Goal: Information Seeking & Learning: Find contact information

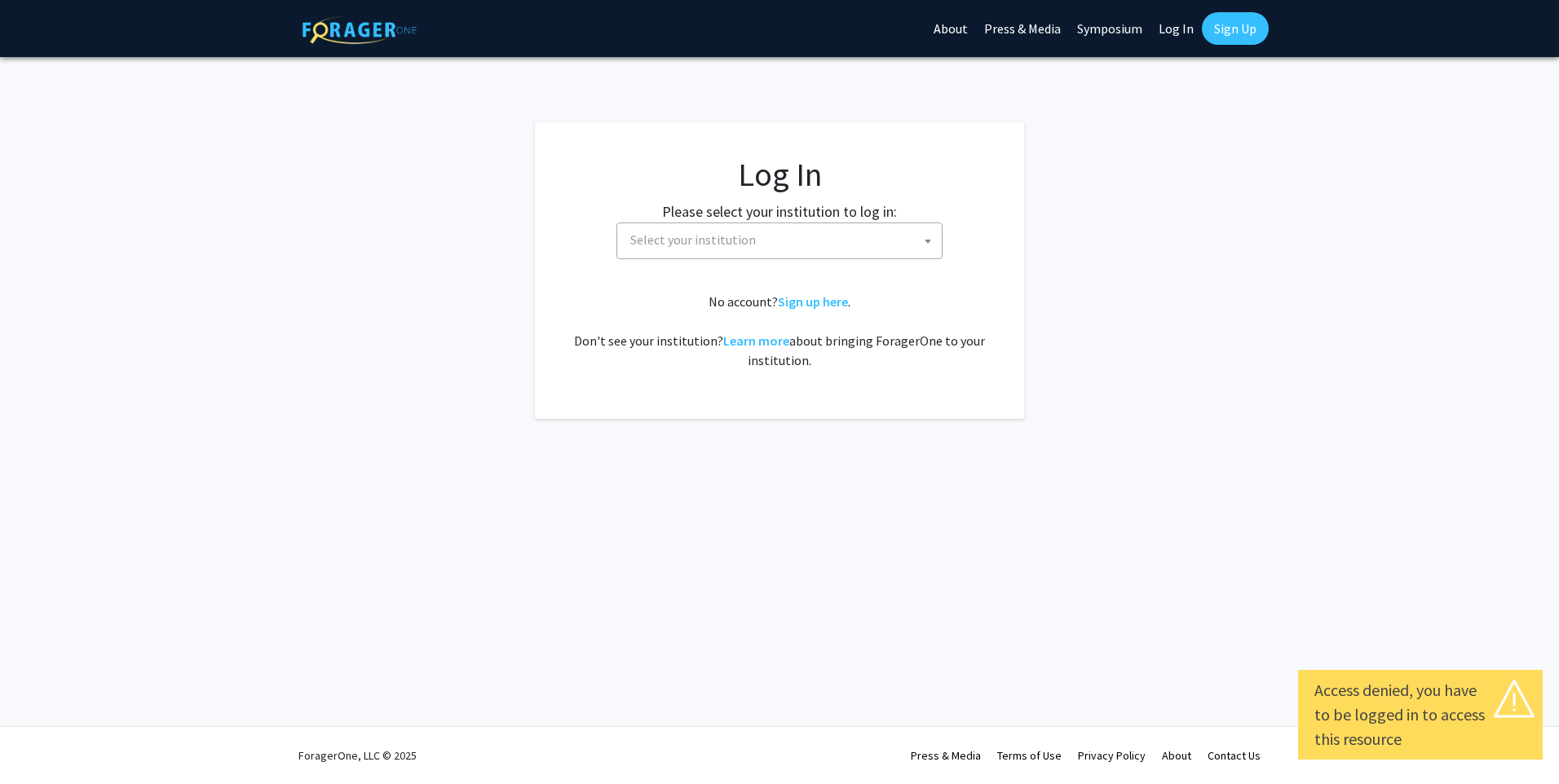
select select
click at [726, 224] on span "Select your institution" at bounding box center [782, 240] width 318 height 34
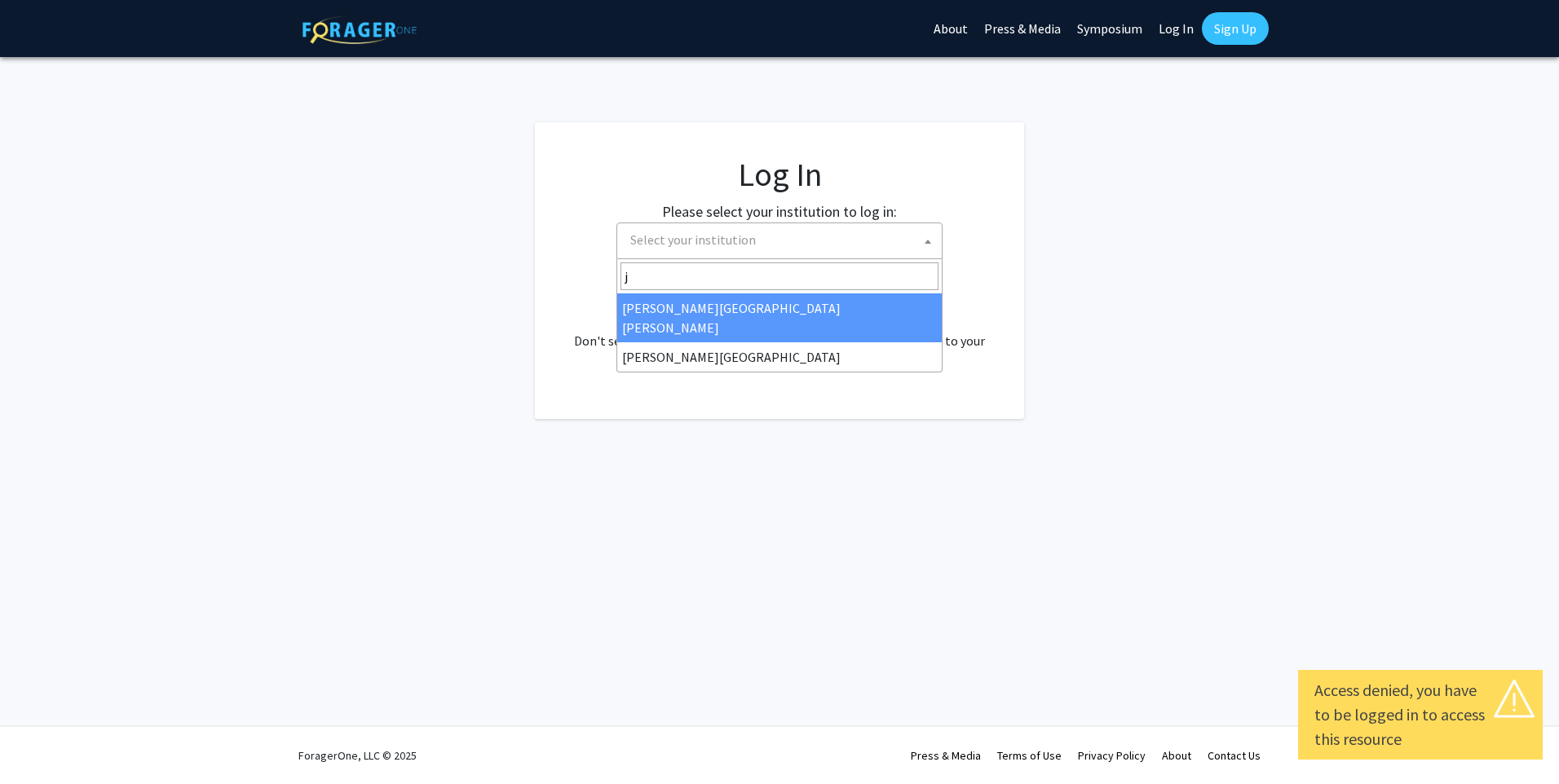
type input "jo"
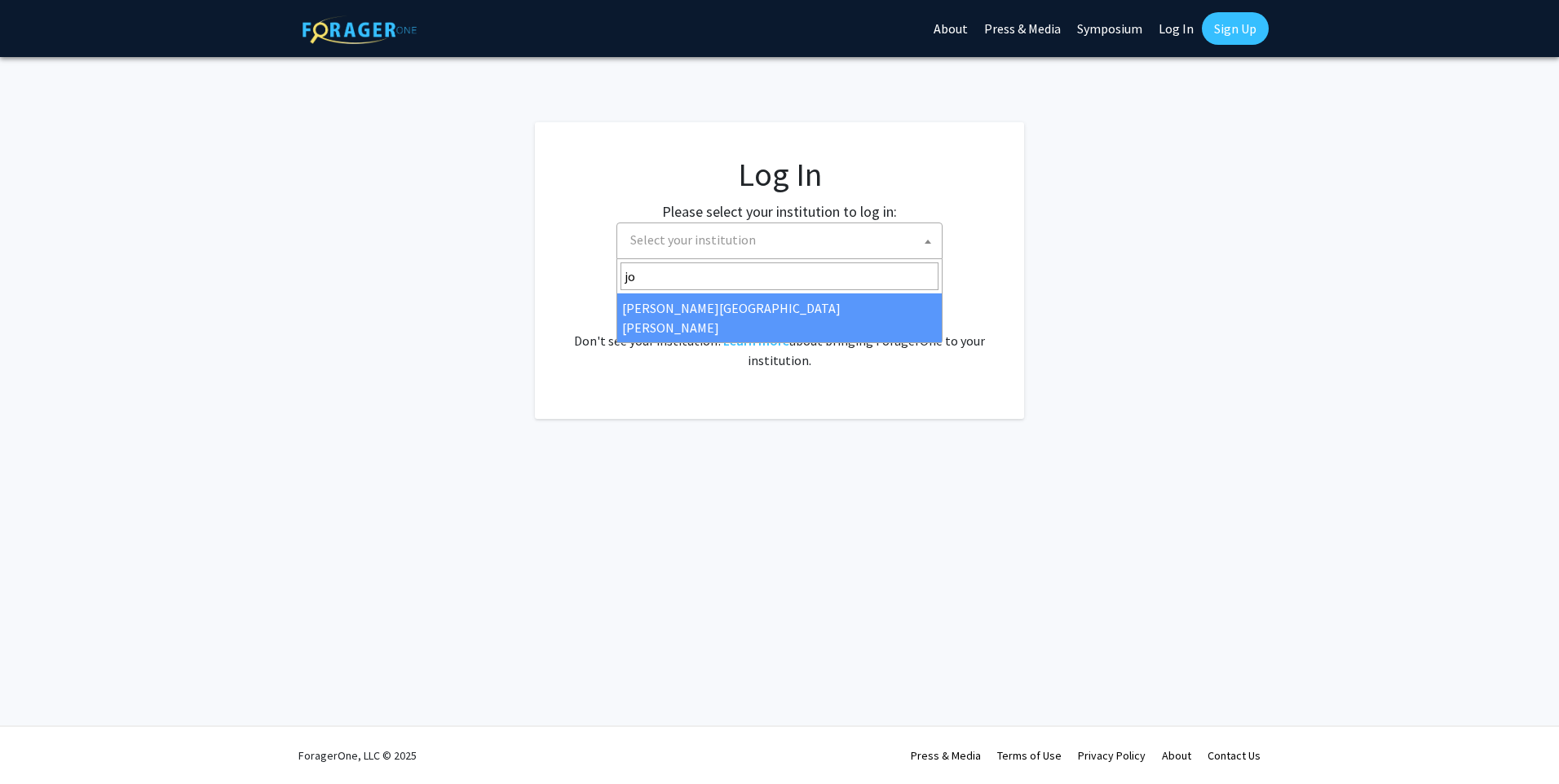
select select "1"
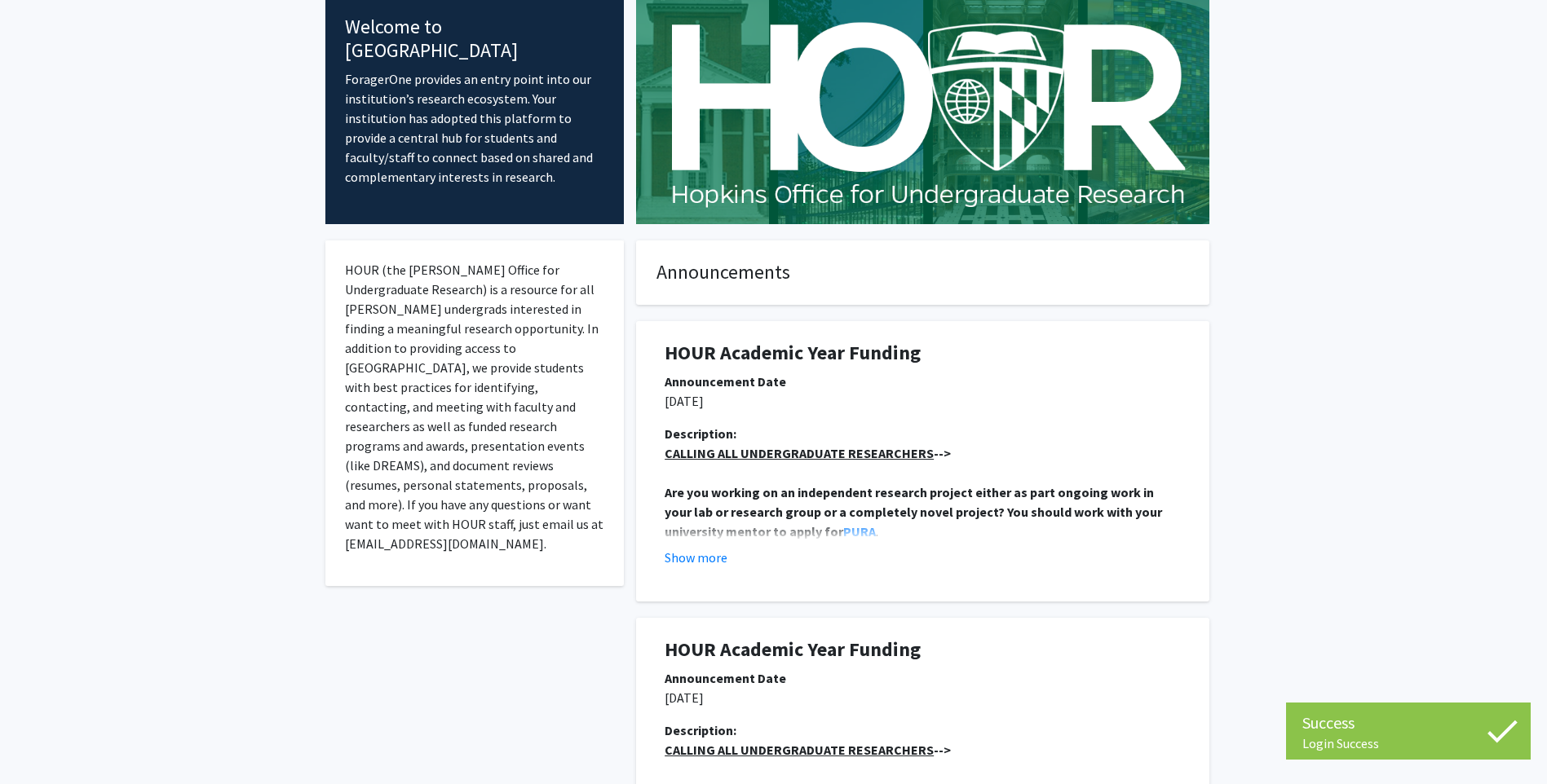
scroll to position [163, 0]
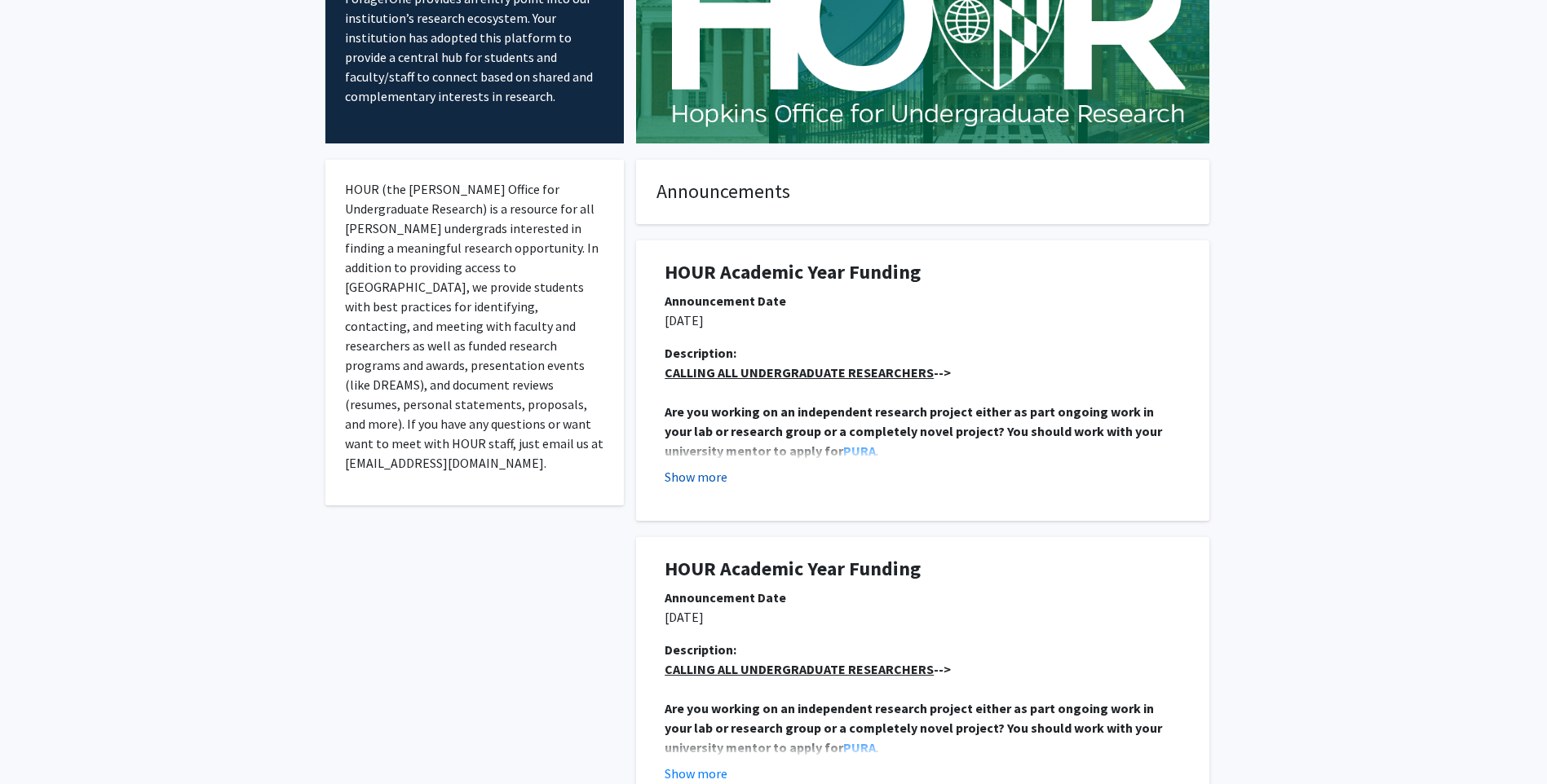
click at [716, 470] on button "Show more" at bounding box center [696, 476] width 63 height 19
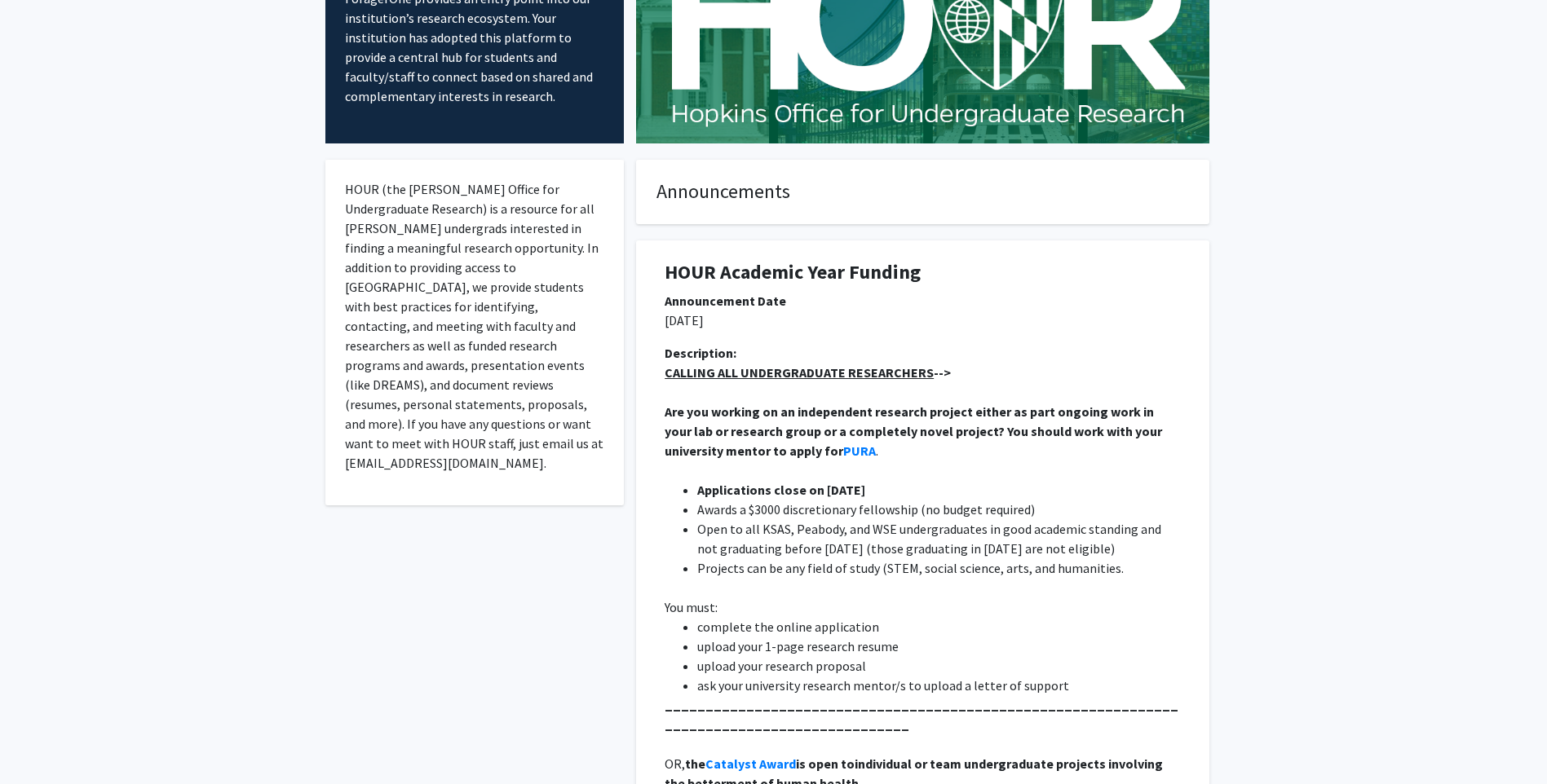
drag, startPoint x: 968, startPoint y: 406, endPoint x: 1023, endPoint y: 447, distance: 68.6
click at [1023, 447] on p "Are you working on an independent research project either as part ongoing work …" at bounding box center [923, 431] width 517 height 59
click at [846, 472] on p at bounding box center [923, 470] width 517 height 19
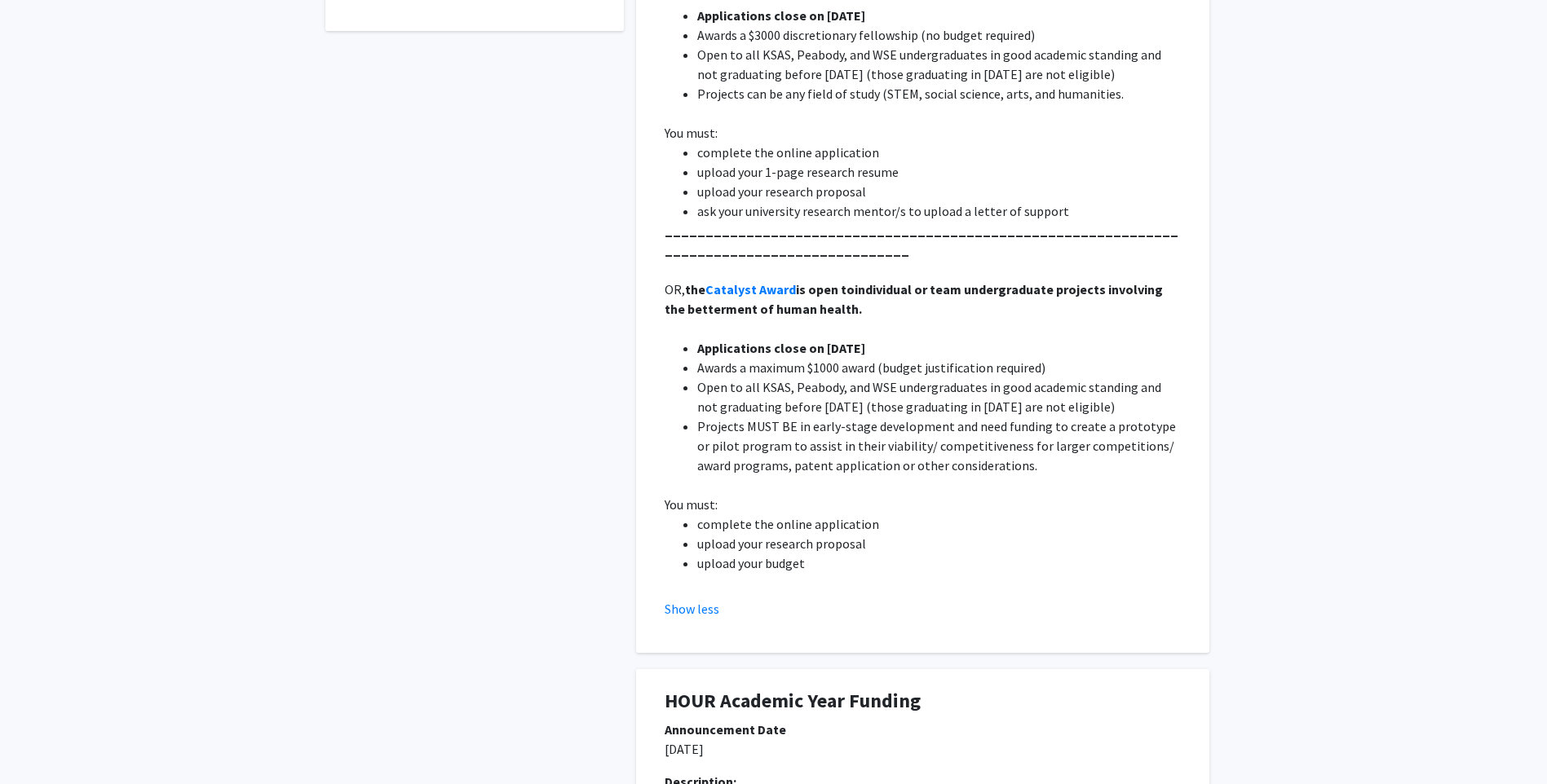
scroll to position [652, 0]
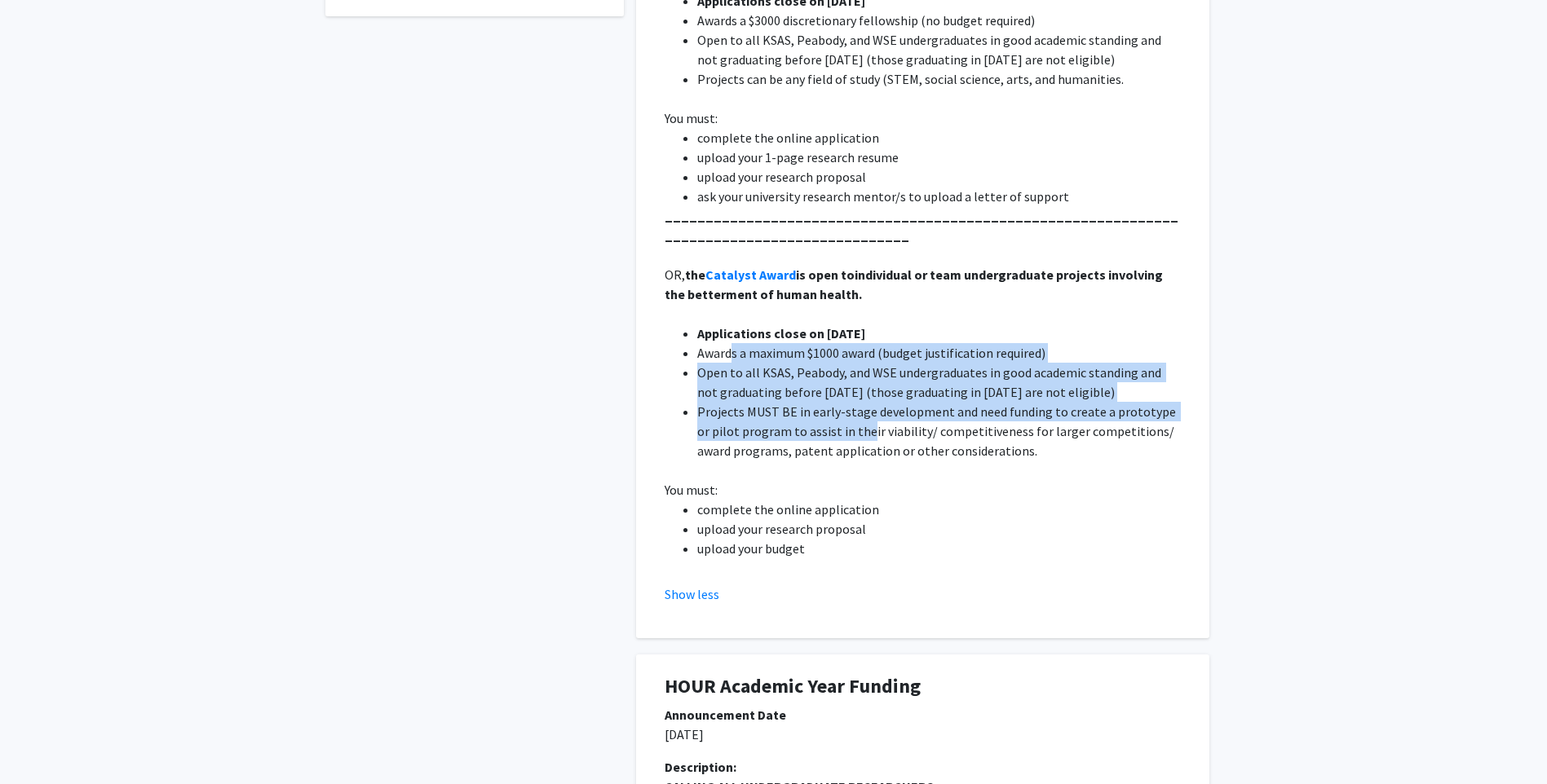
drag, startPoint x: 731, startPoint y: 354, endPoint x: 849, endPoint y: 431, distance: 140.9
click at [849, 431] on ul "Applications close on [DATE] Awards a maximum $1000 award (budget justification…" at bounding box center [923, 392] width 517 height 137
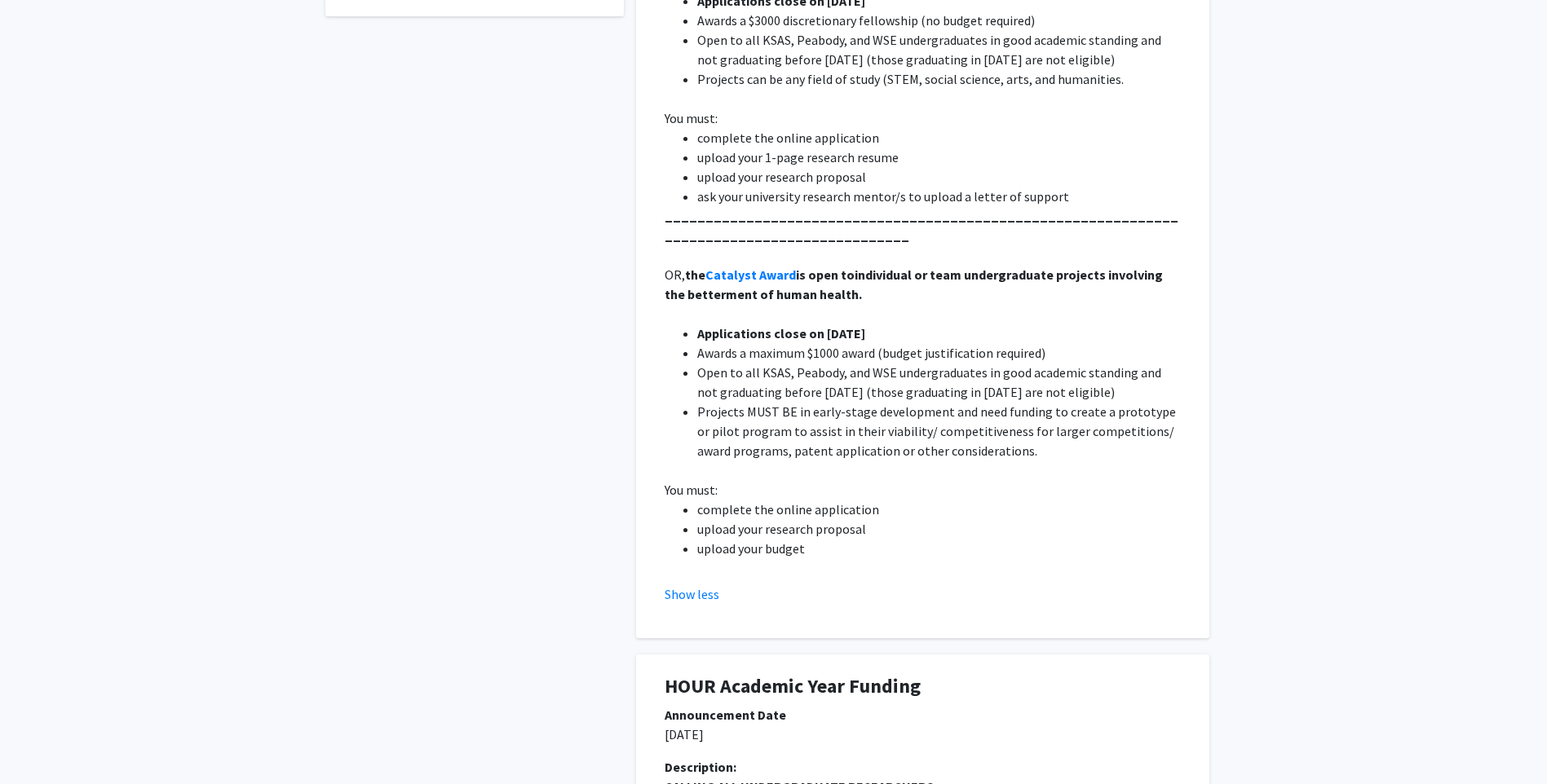
drag, startPoint x: 849, startPoint y: 431, endPoint x: 821, endPoint y: 492, distance: 67.1
click at [821, 492] on p "You must:" at bounding box center [923, 489] width 517 height 19
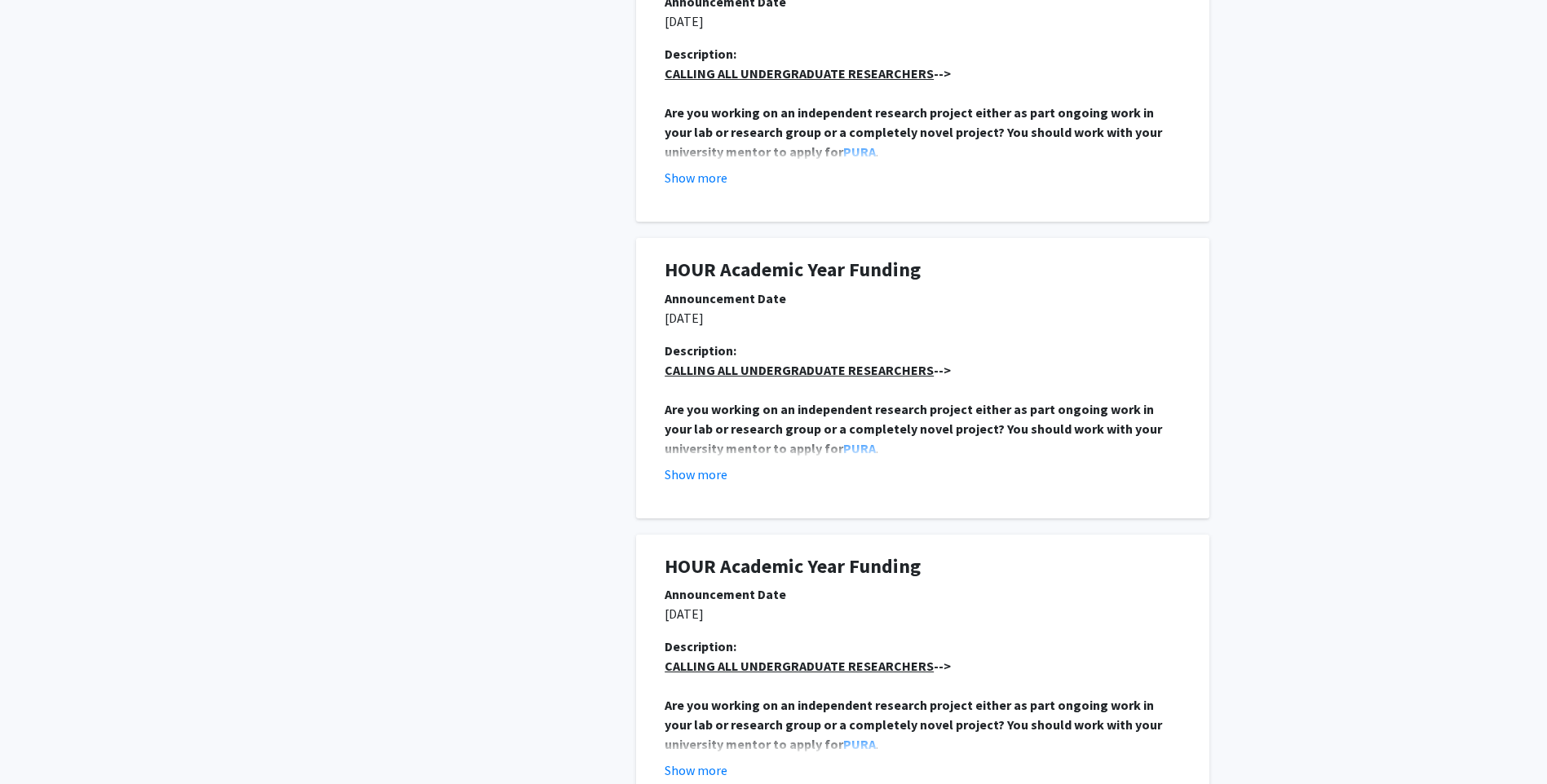
scroll to position [2609, 0]
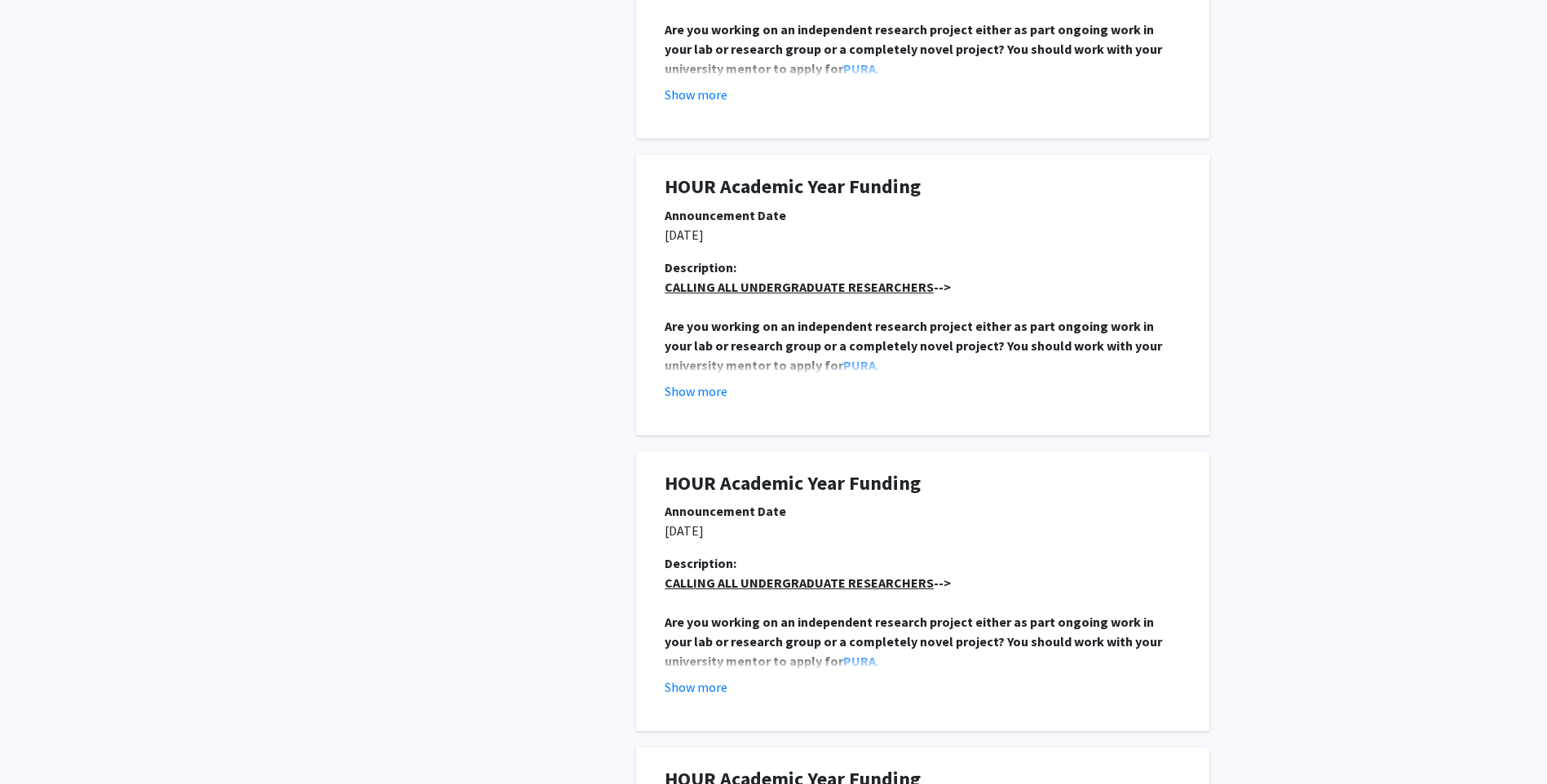
click at [728, 284] on u "CALLING ALL UNDERGRADUATE RESEARCHERS" at bounding box center [800, 286] width 269 height 16
click at [677, 384] on button "Show more" at bounding box center [696, 391] width 63 height 19
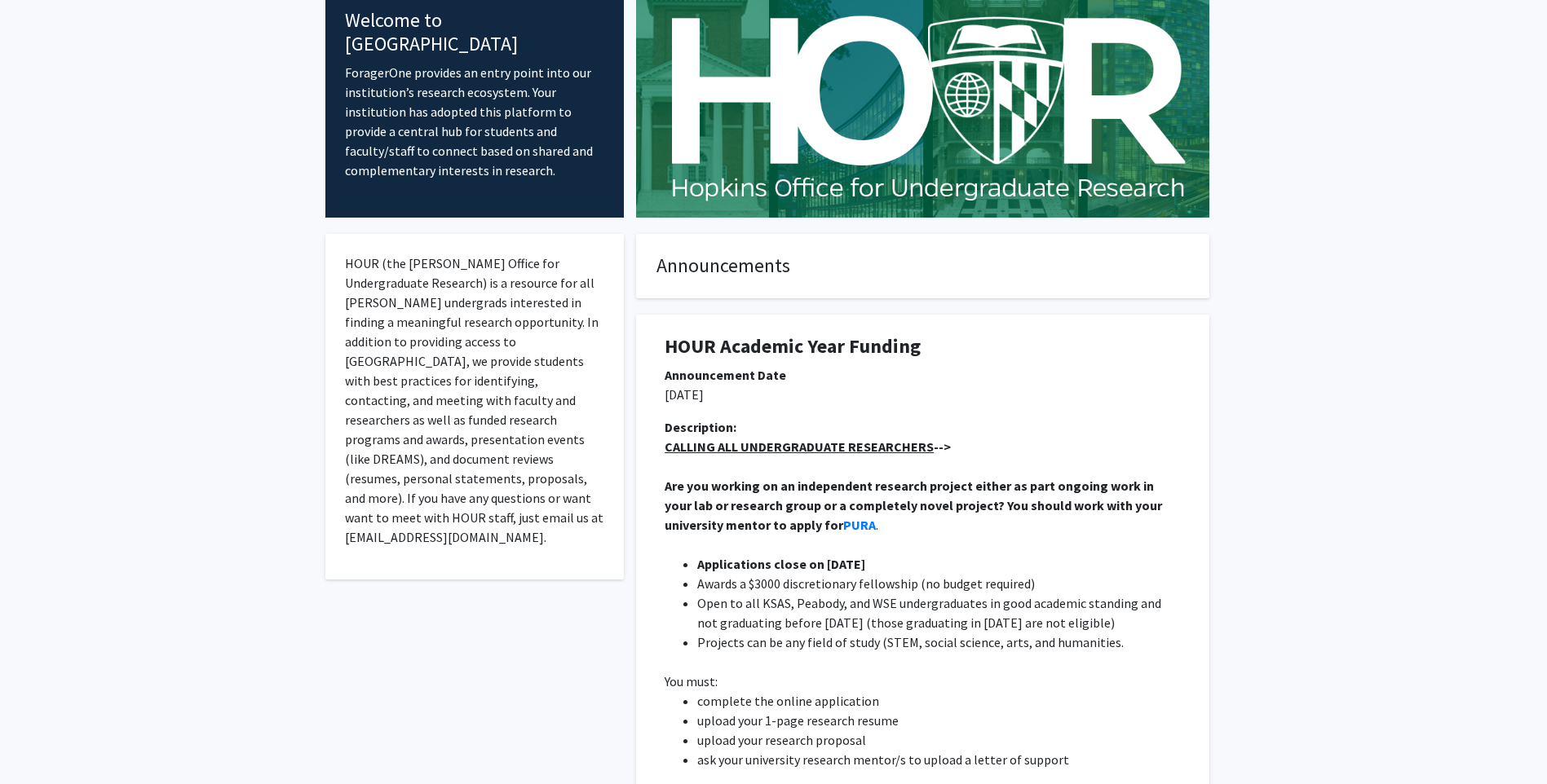
scroll to position [0, 0]
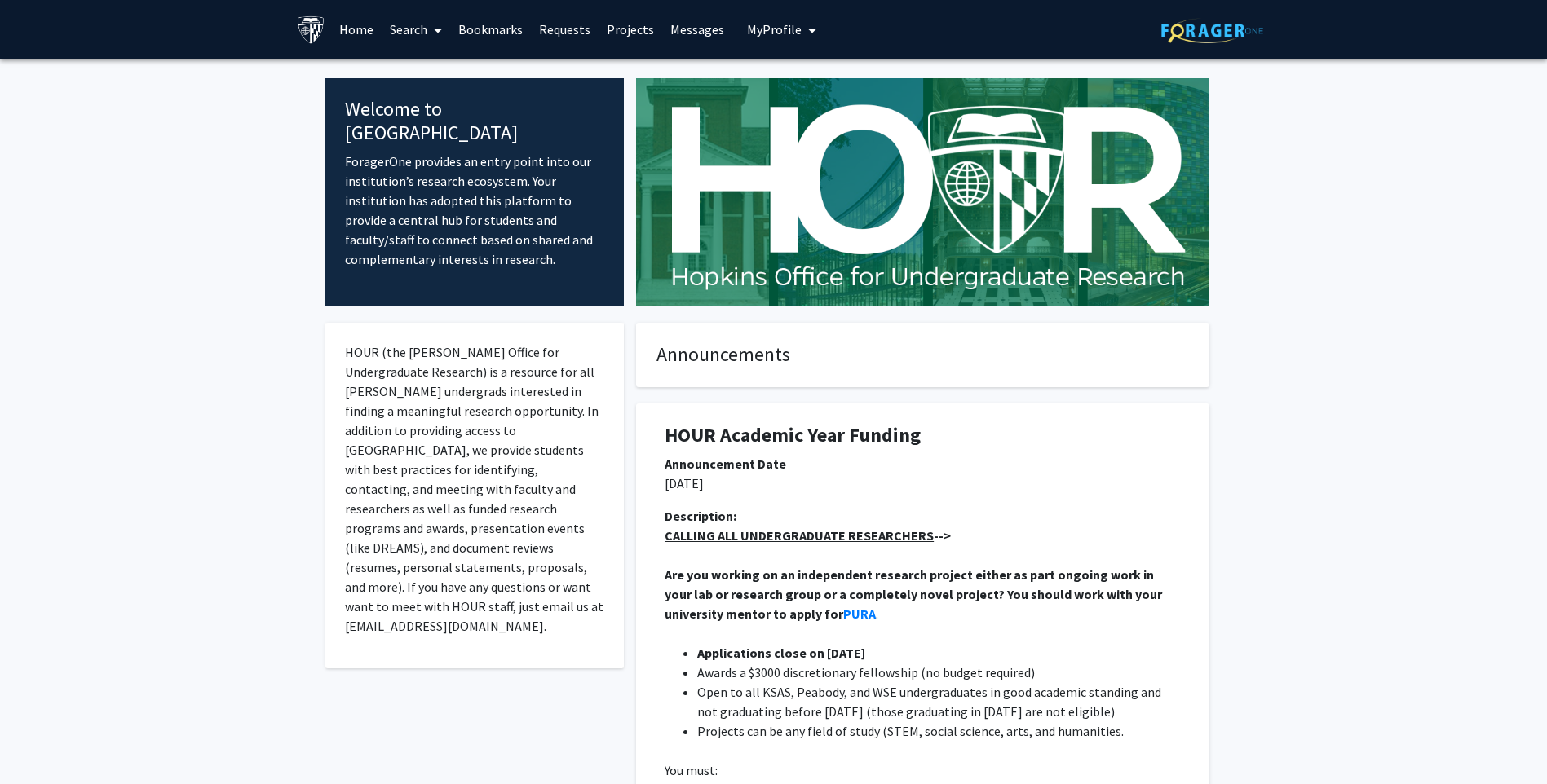
click at [417, 30] on link "Search" at bounding box center [417, 29] width 69 height 57
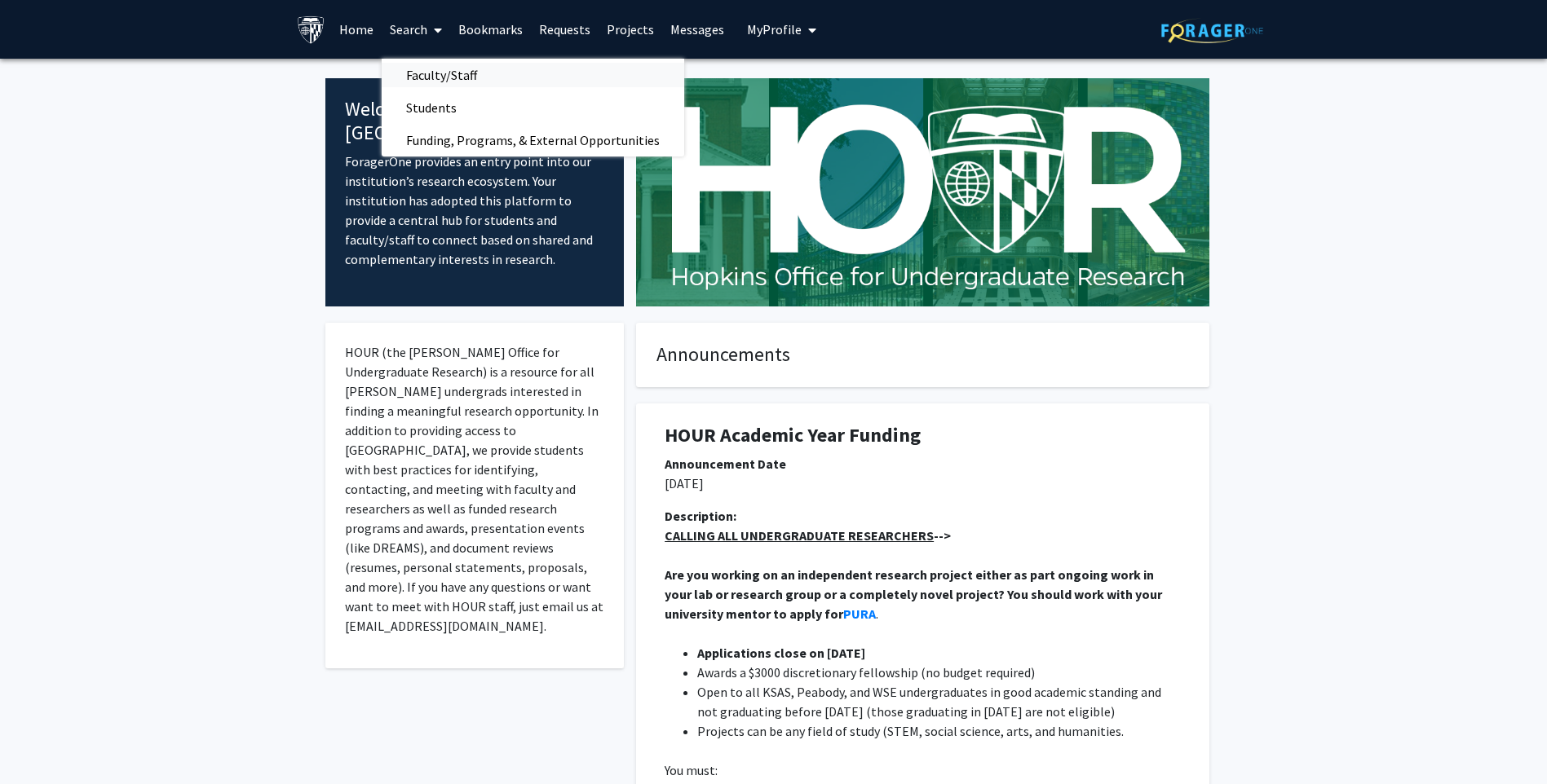
click at [444, 79] on span "Faculty/Staff" at bounding box center [442, 75] width 120 height 33
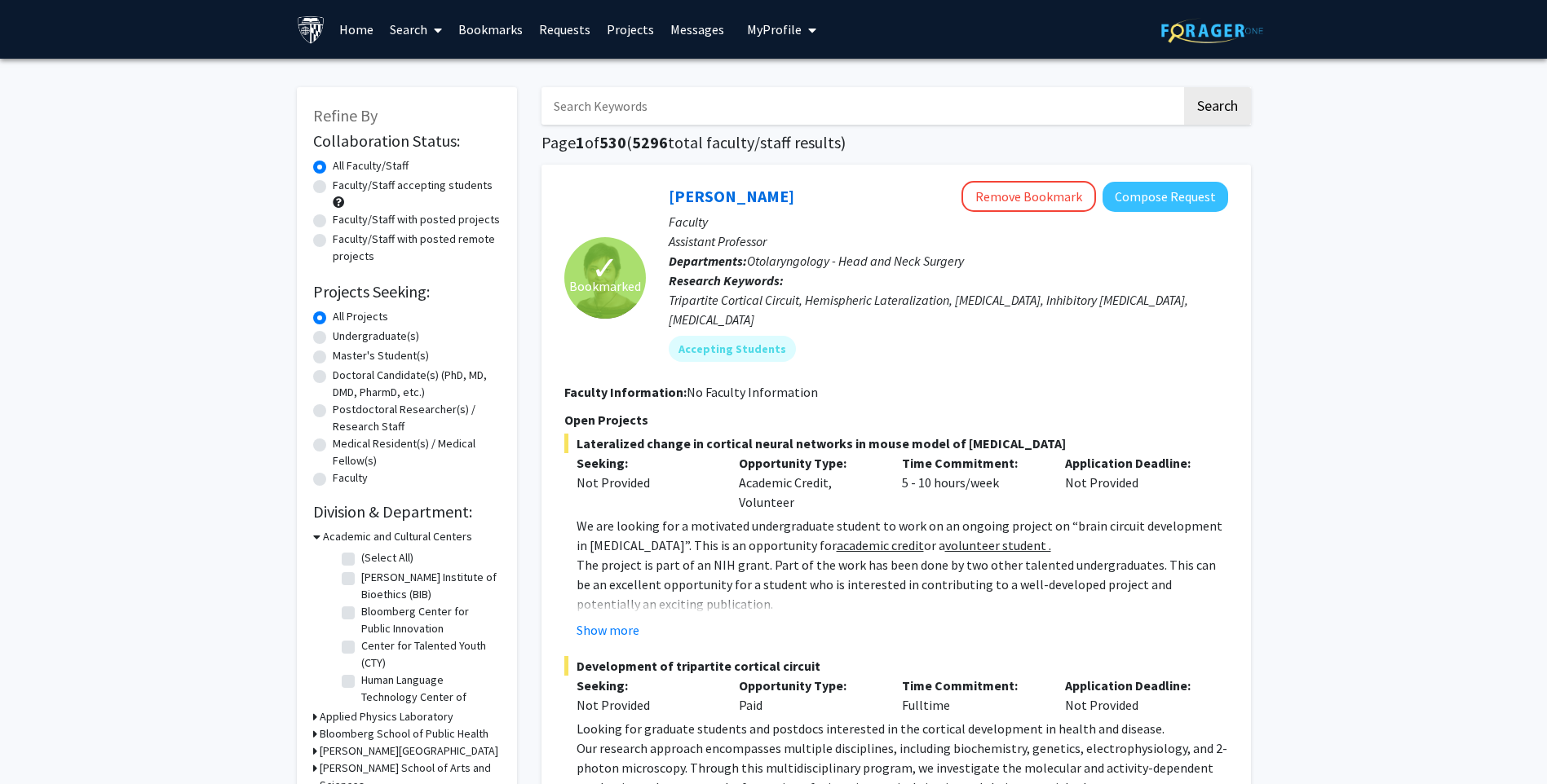
click at [632, 107] on input "Search Keywords" at bounding box center [862, 106] width 640 height 38
type input "mady"
click at [1184, 87] on button "Search" at bounding box center [1218, 106] width 67 height 38
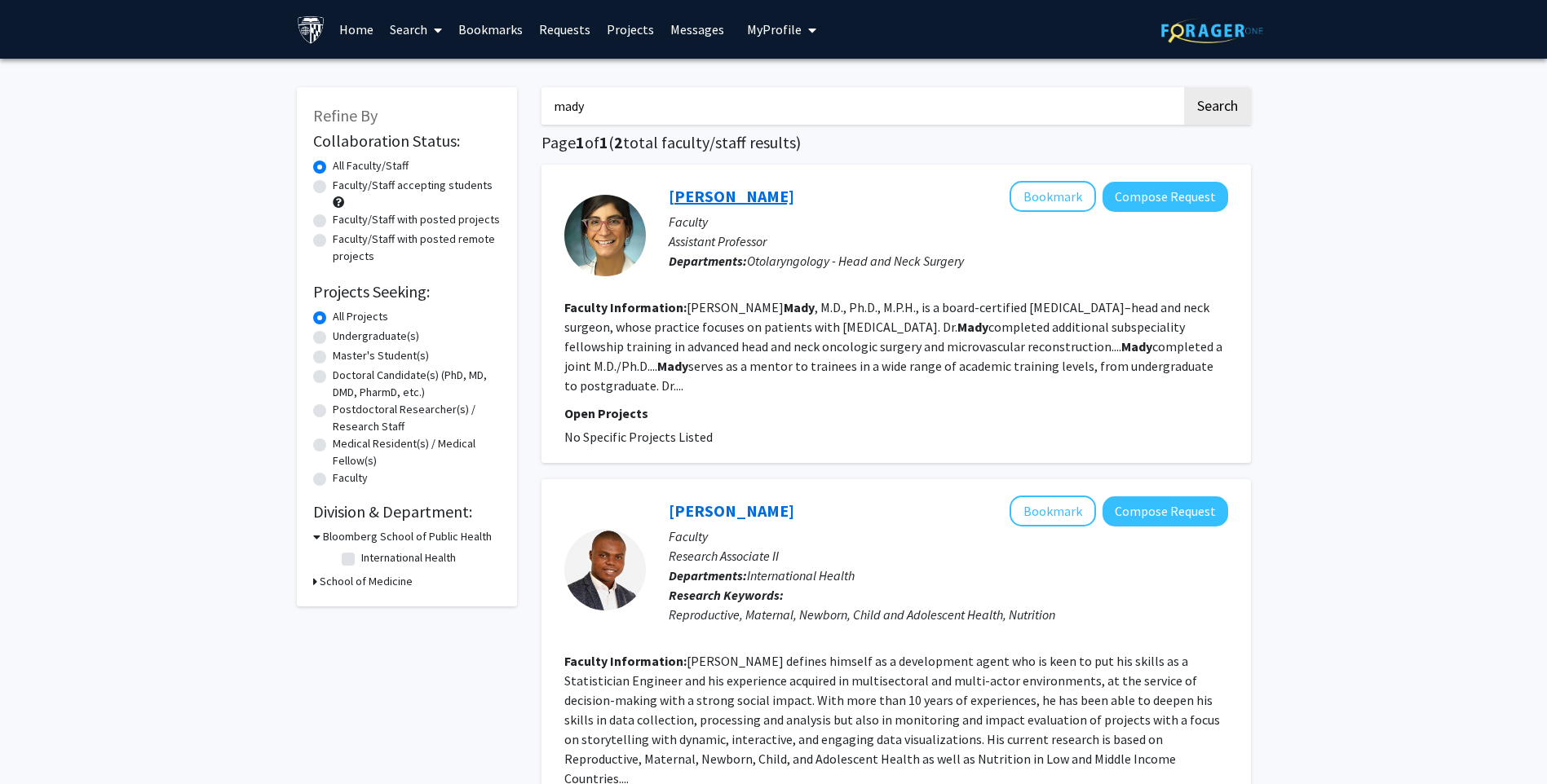
click at [721, 186] on link "[PERSON_NAME]" at bounding box center [732, 196] width 126 height 20
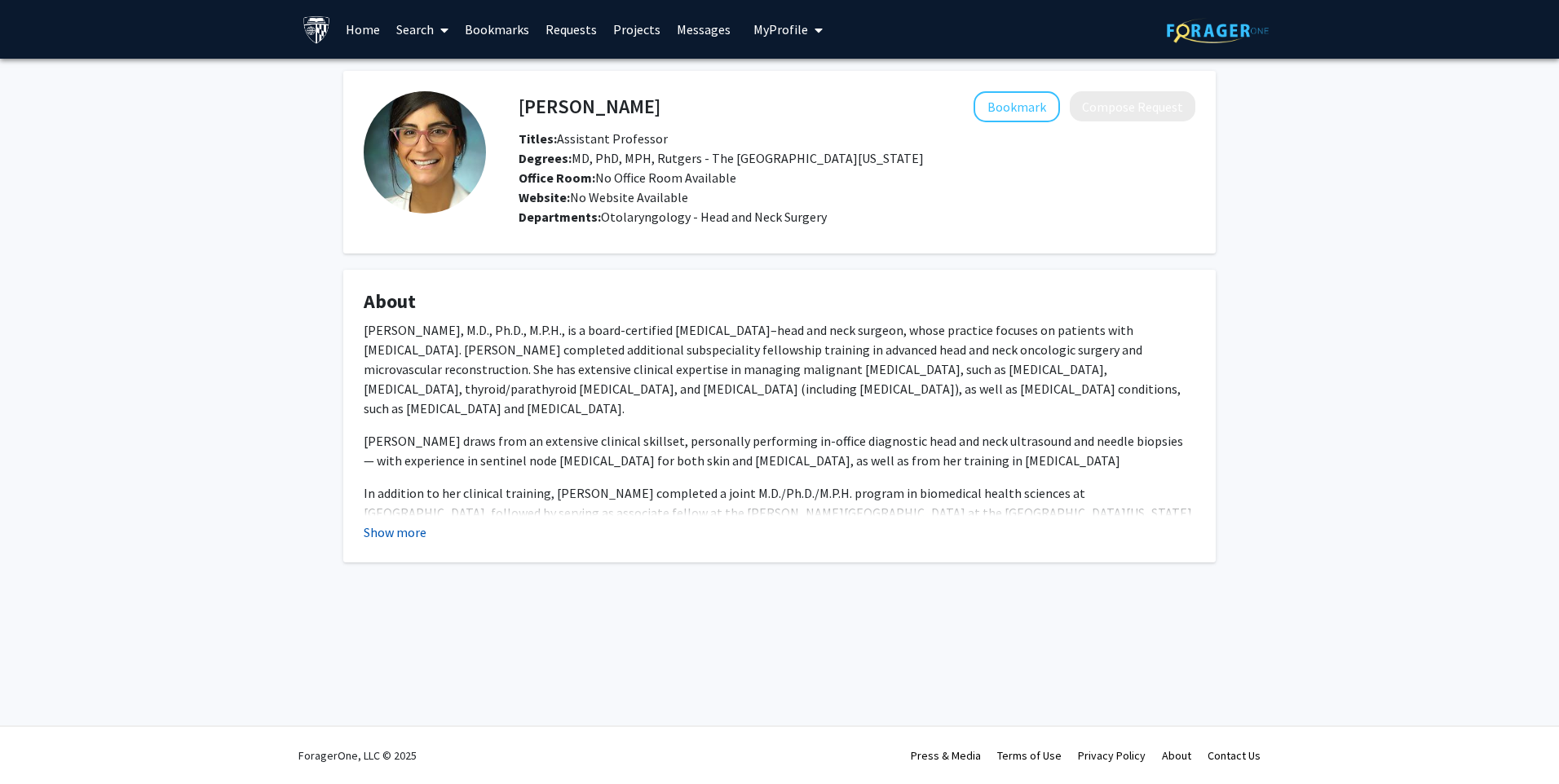
click at [401, 540] on button "Show more" at bounding box center [395, 532] width 63 height 19
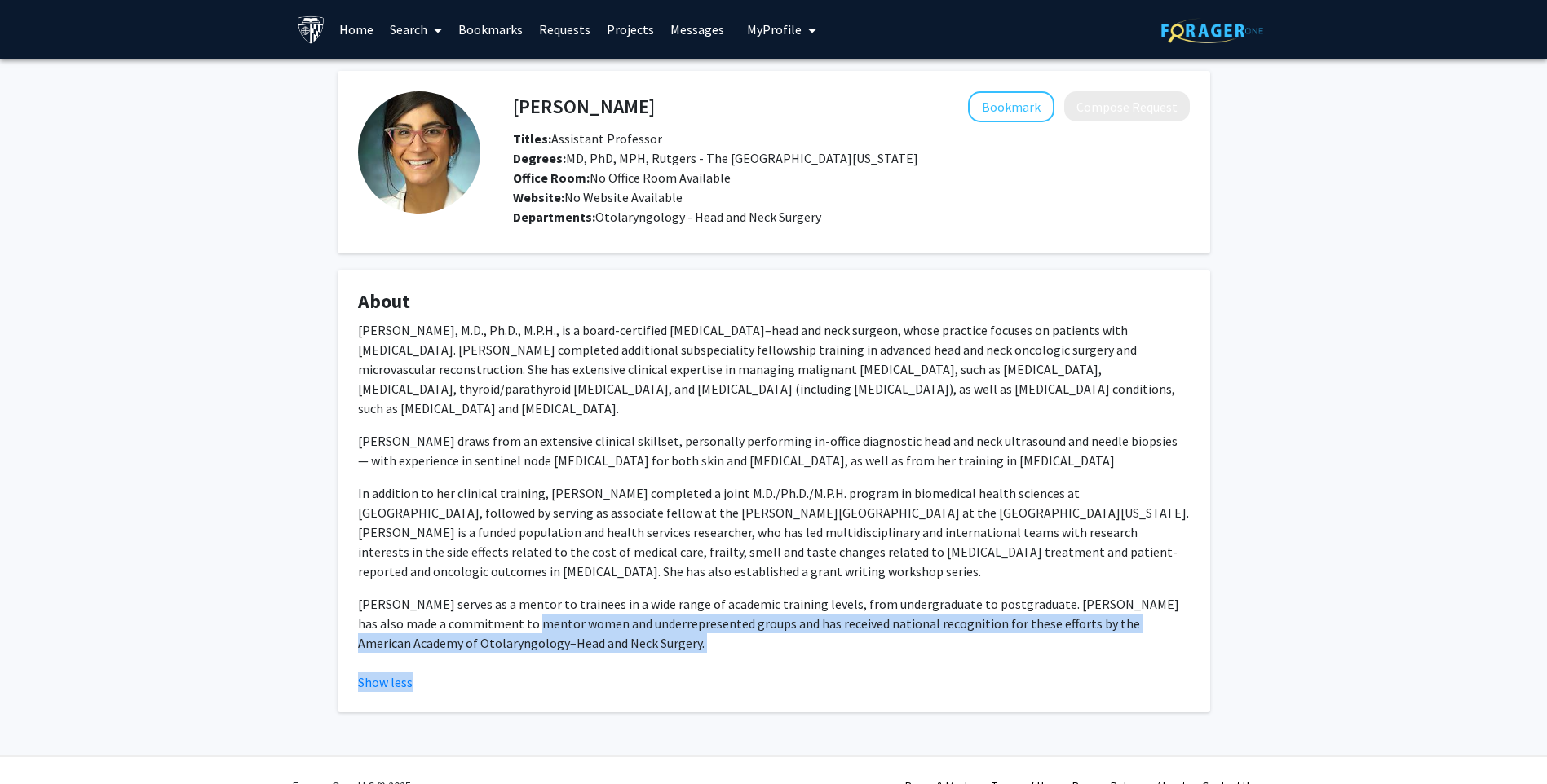
drag, startPoint x: 517, startPoint y: 609, endPoint x: 786, endPoint y: 654, distance: 272.7
click at [786, 654] on fg-read-more "[PERSON_NAME], M.D., Ph.D., M.P.H., is a board-certified [MEDICAL_DATA]–head an…" at bounding box center [774, 506] width 832 height 372
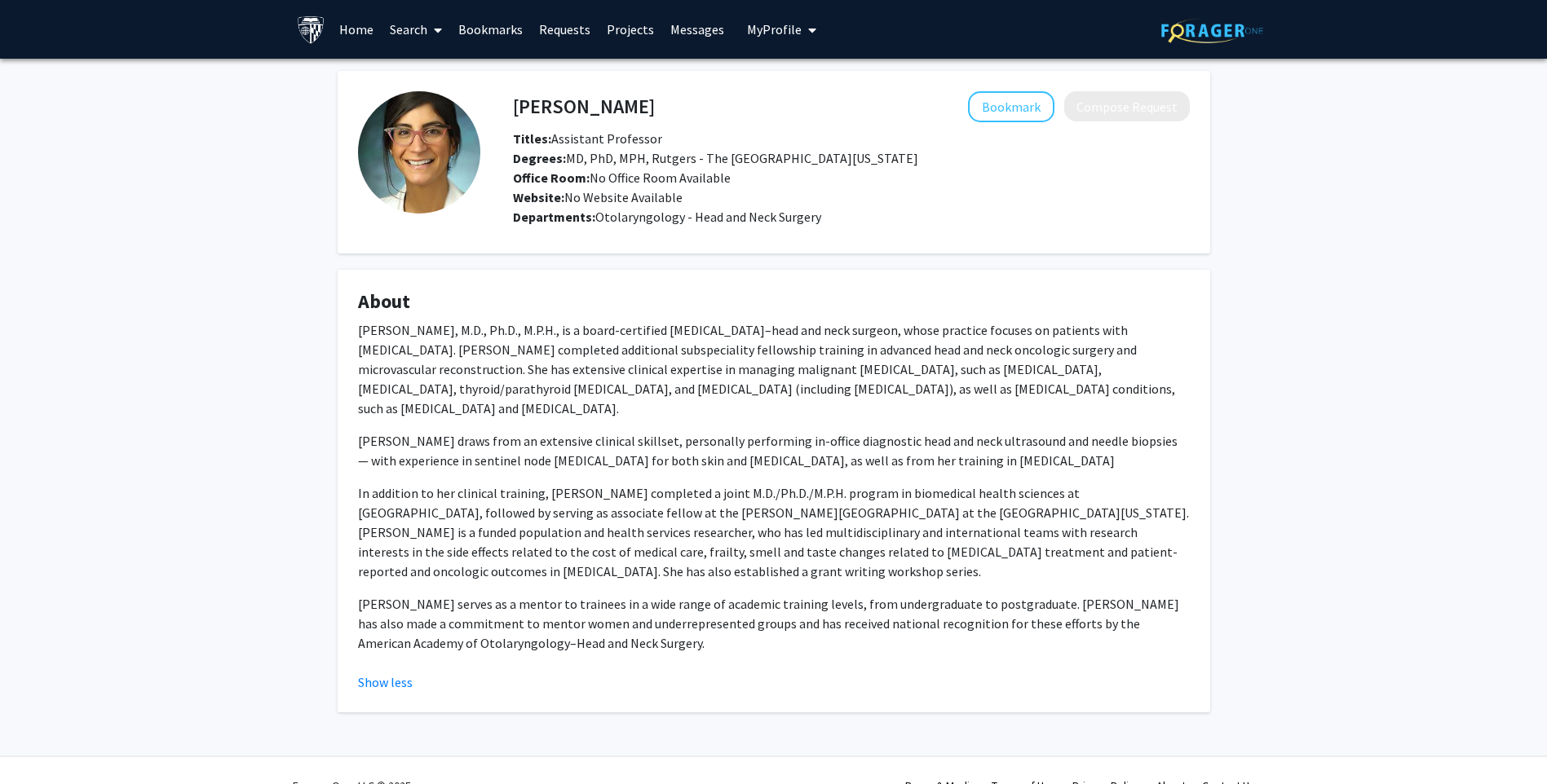
click at [788, 672] on div "Show less" at bounding box center [774, 682] width 832 height 19
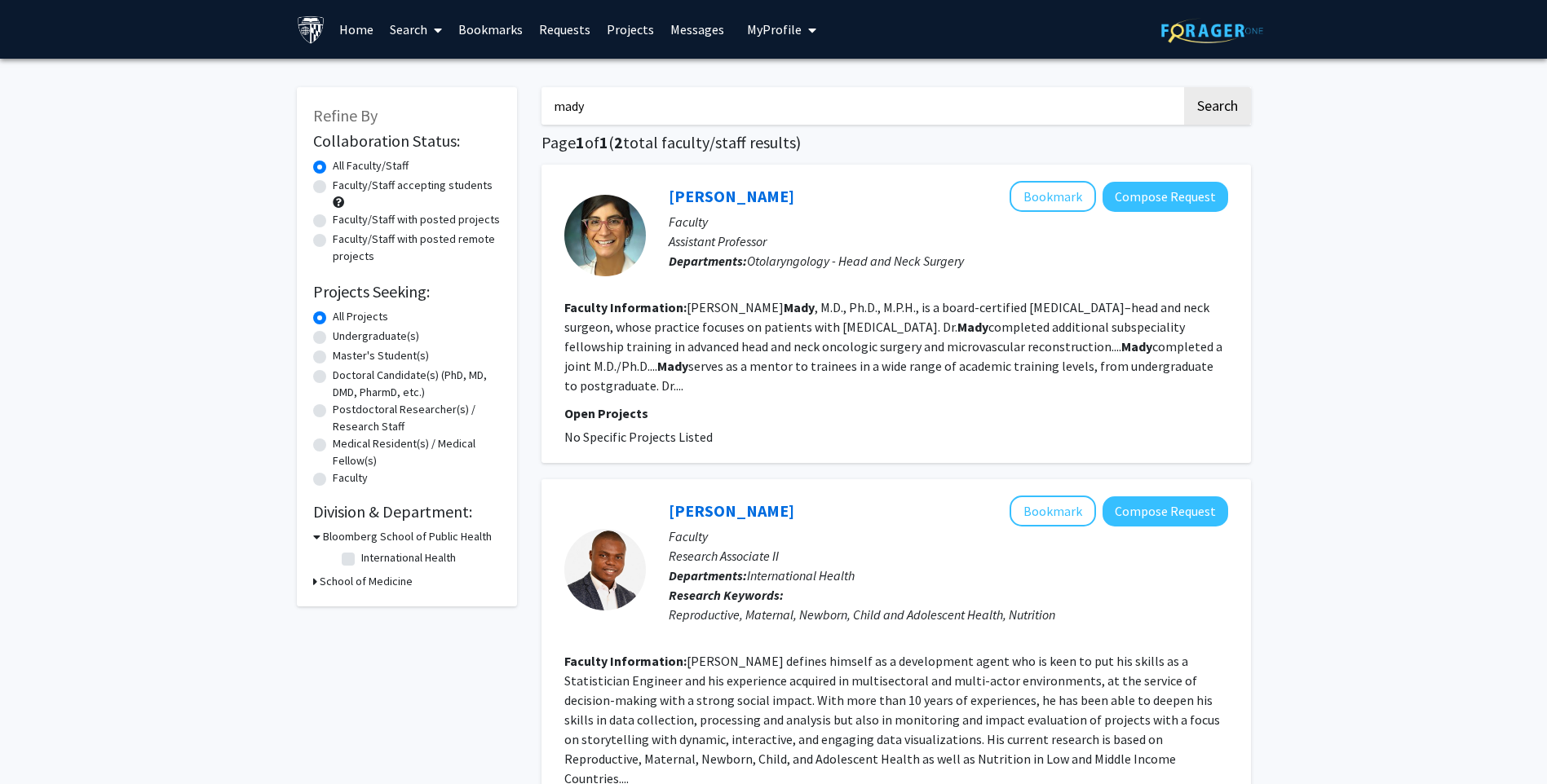
click at [693, 104] on input "mady" at bounding box center [862, 106] width 640 height 38
type input "row"
click at [1184, 87] on button "Search" at bounding box center [1218, 106] width 67 height 38
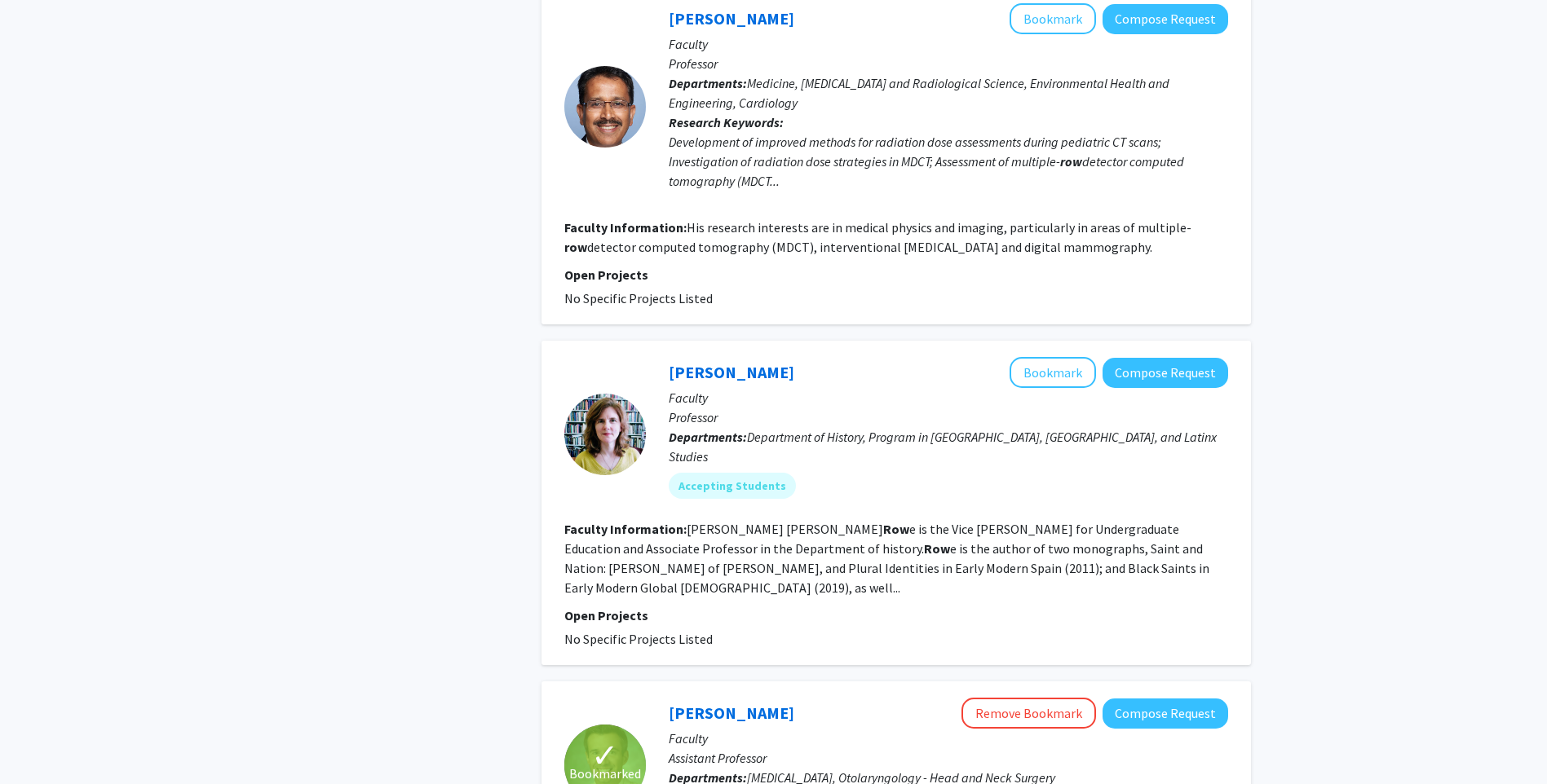
scroll to position [1467, 0]
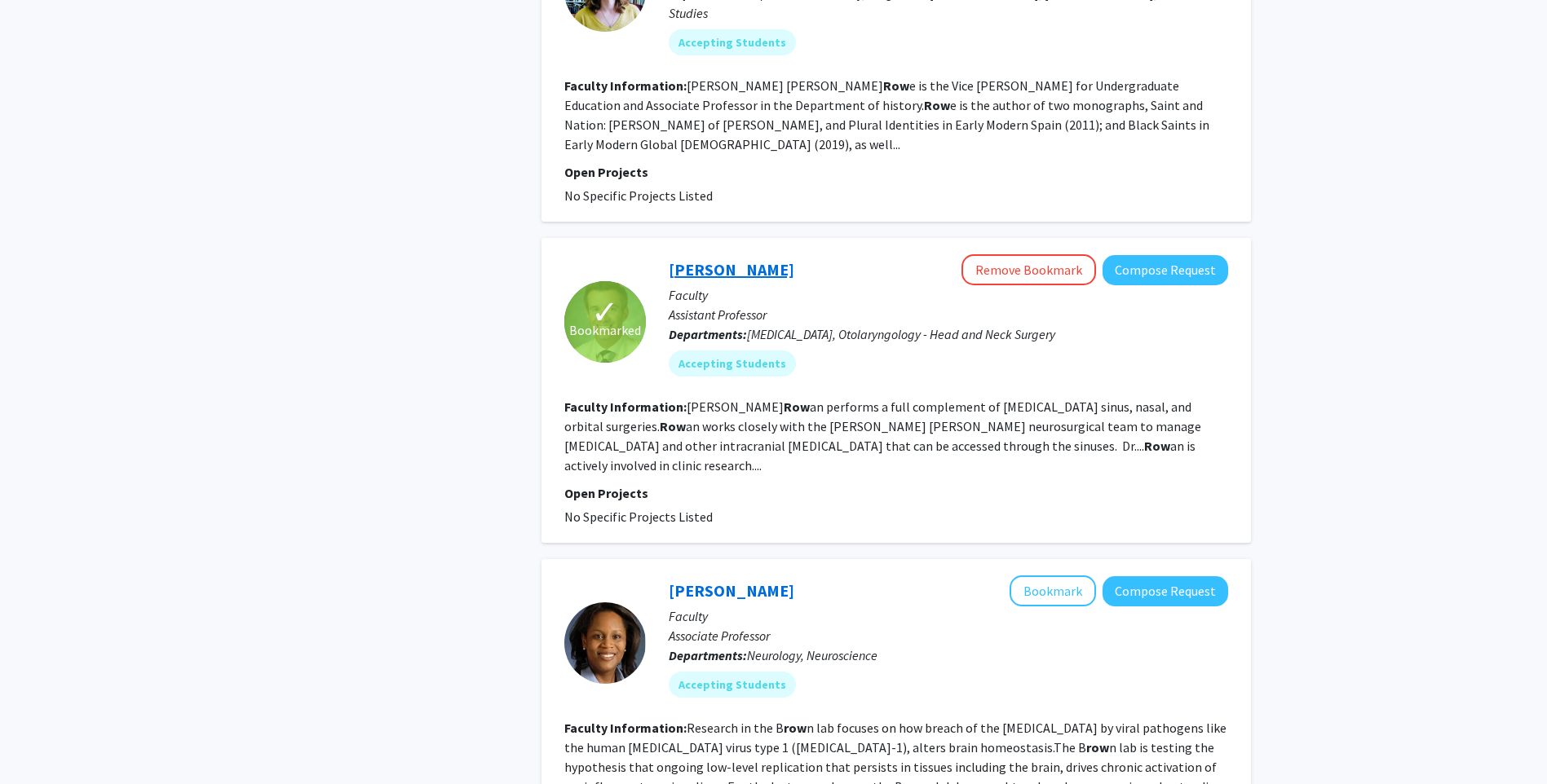
click at [768, 259] on link "[PERSON_NAME]" at bounding box center [732, 269] width 126 height 20
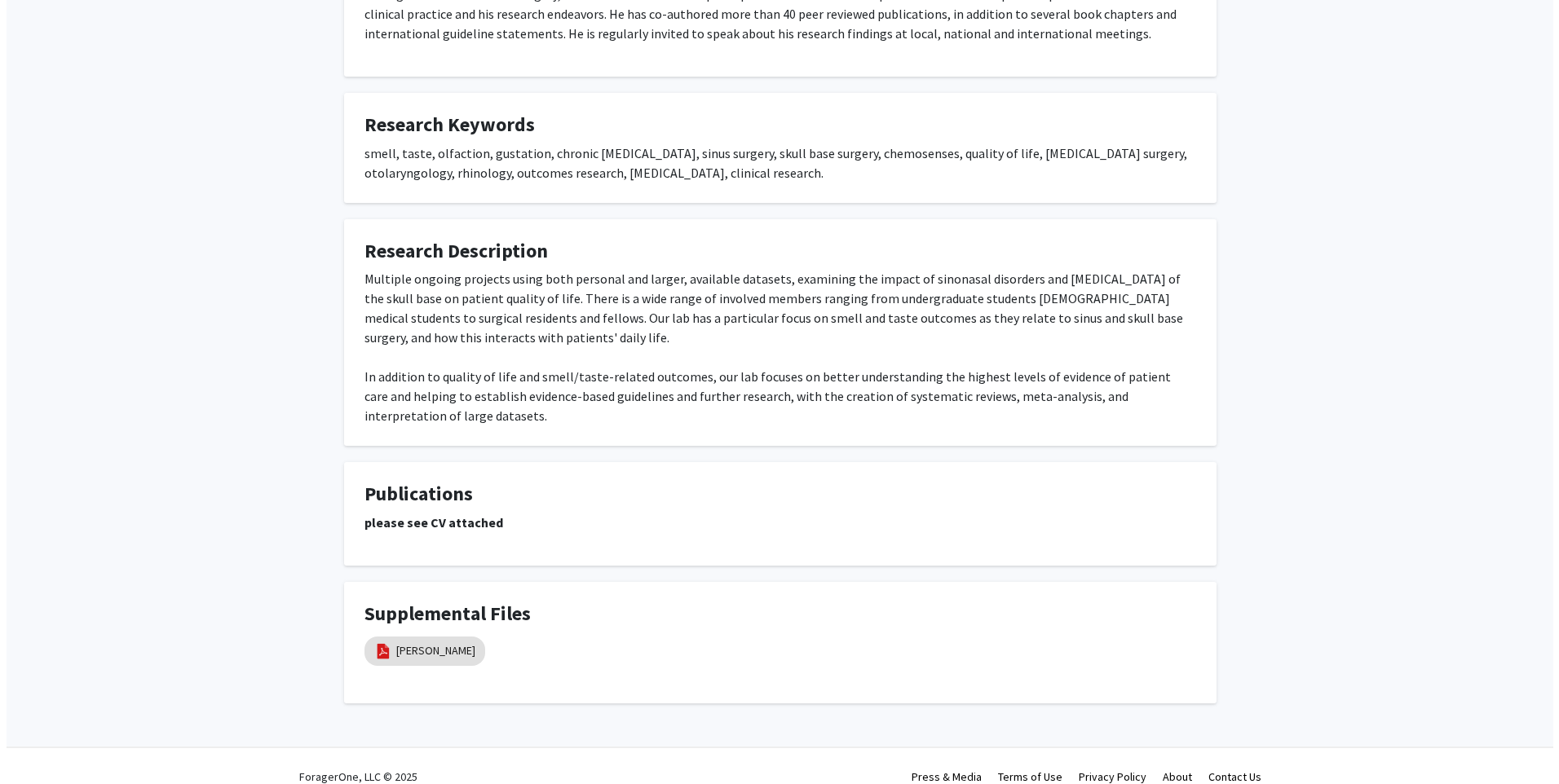
scroll to position [474, 0]
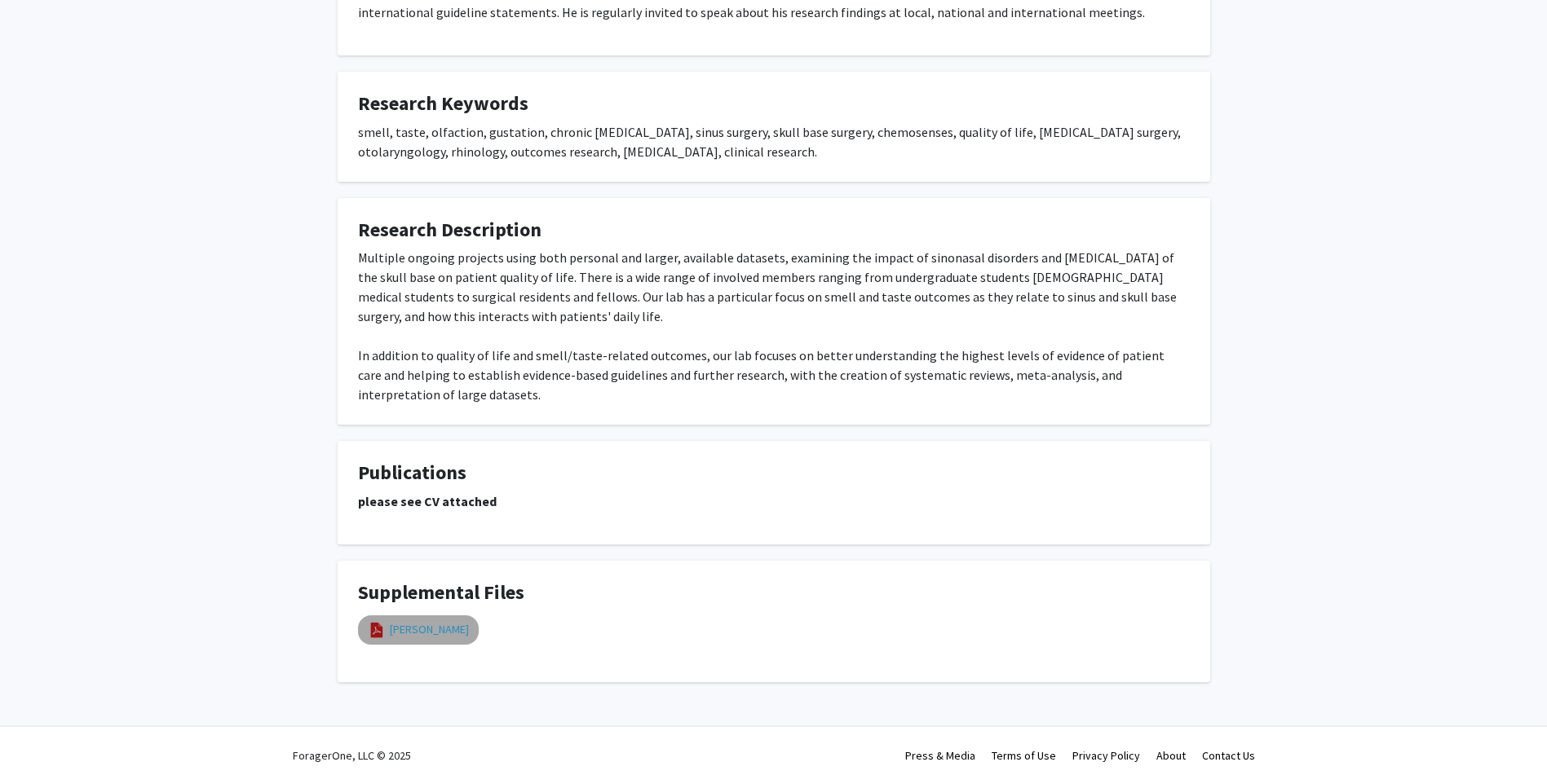
click at [417, 627] on link "[PERSON_NAME]" at bounding box center [429, 630] width 79 height 17
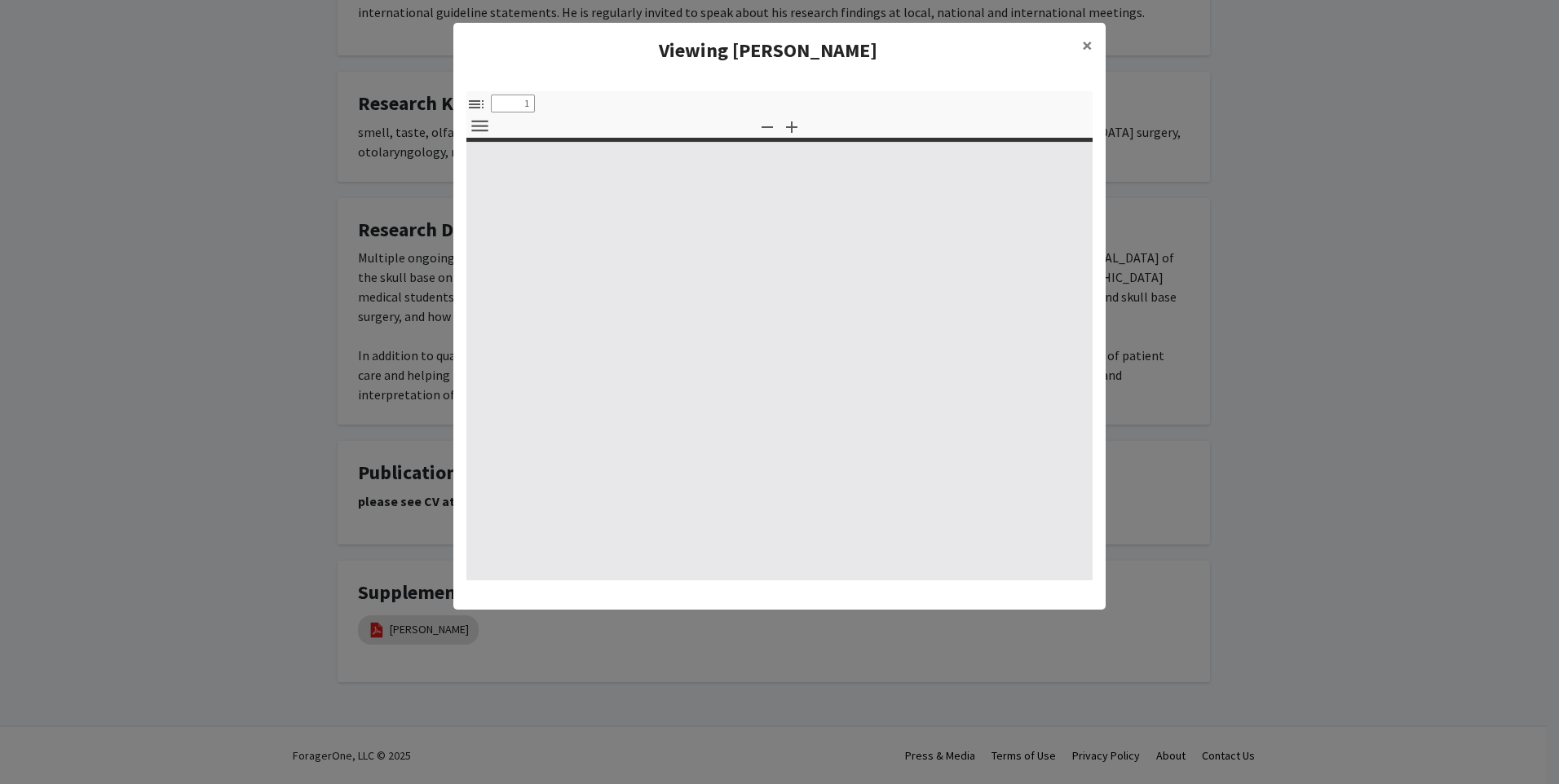
select select "custom"
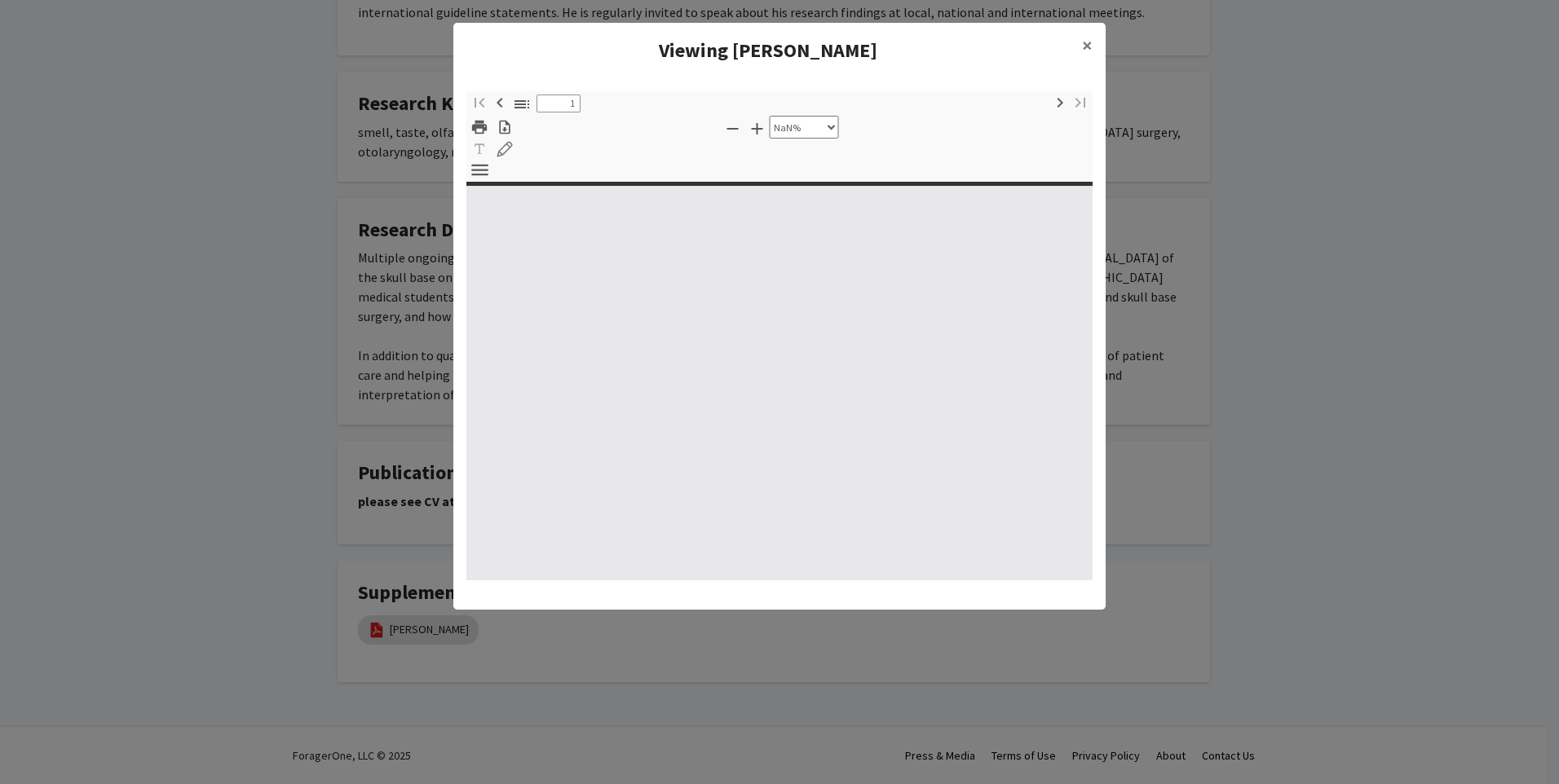
type input "0"
select select "custom"
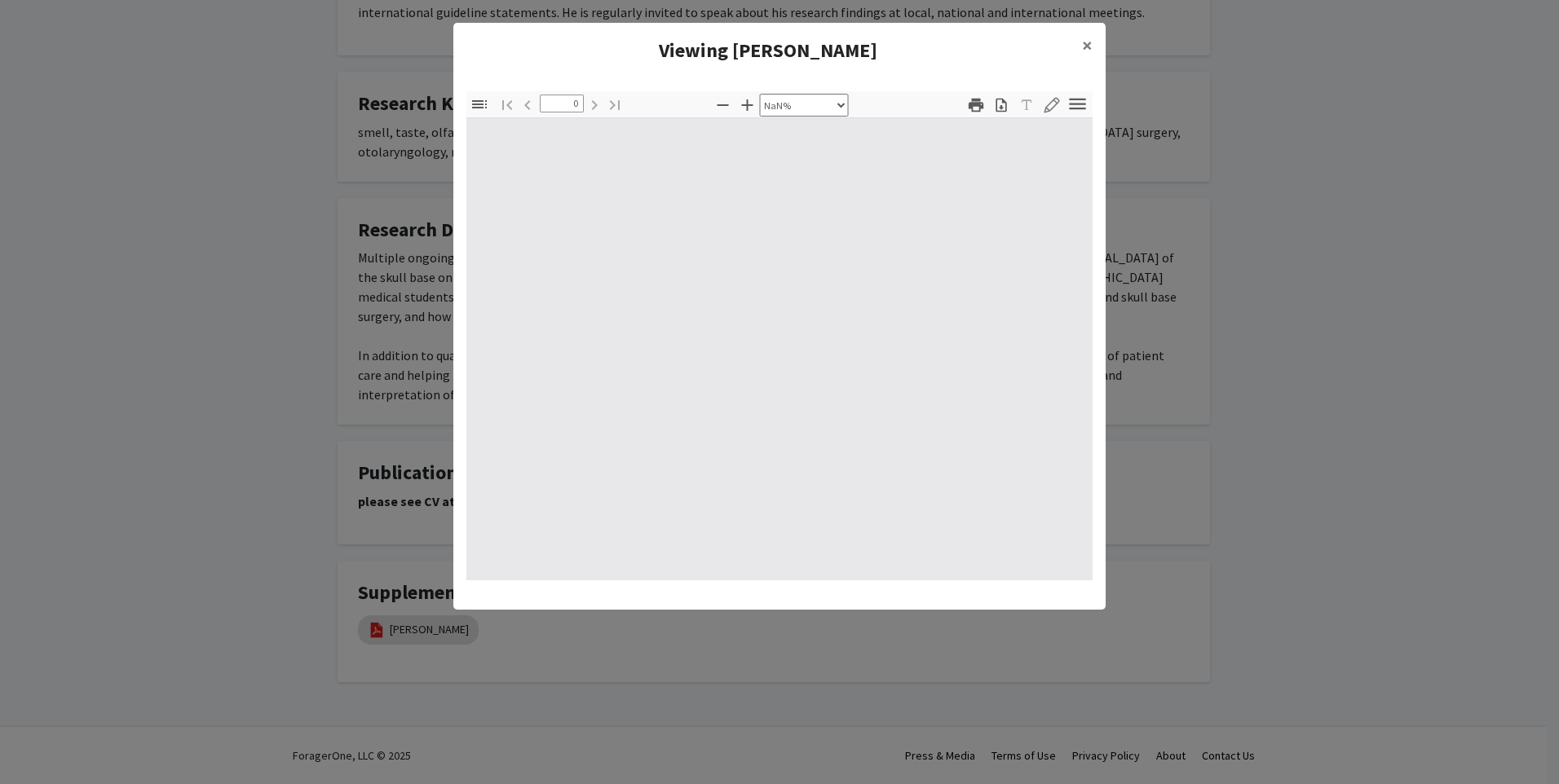
type input "1"
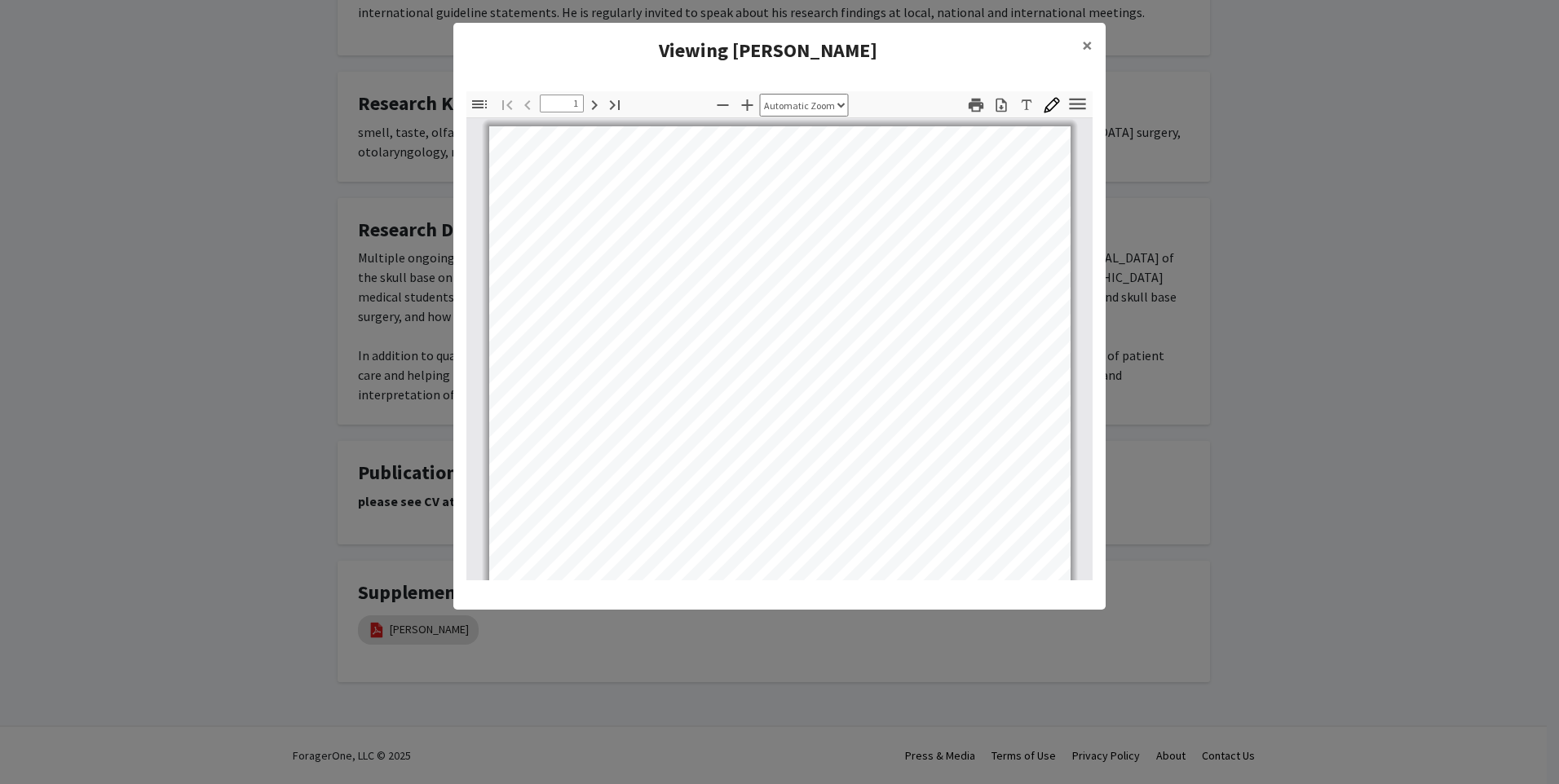
select select "auto"
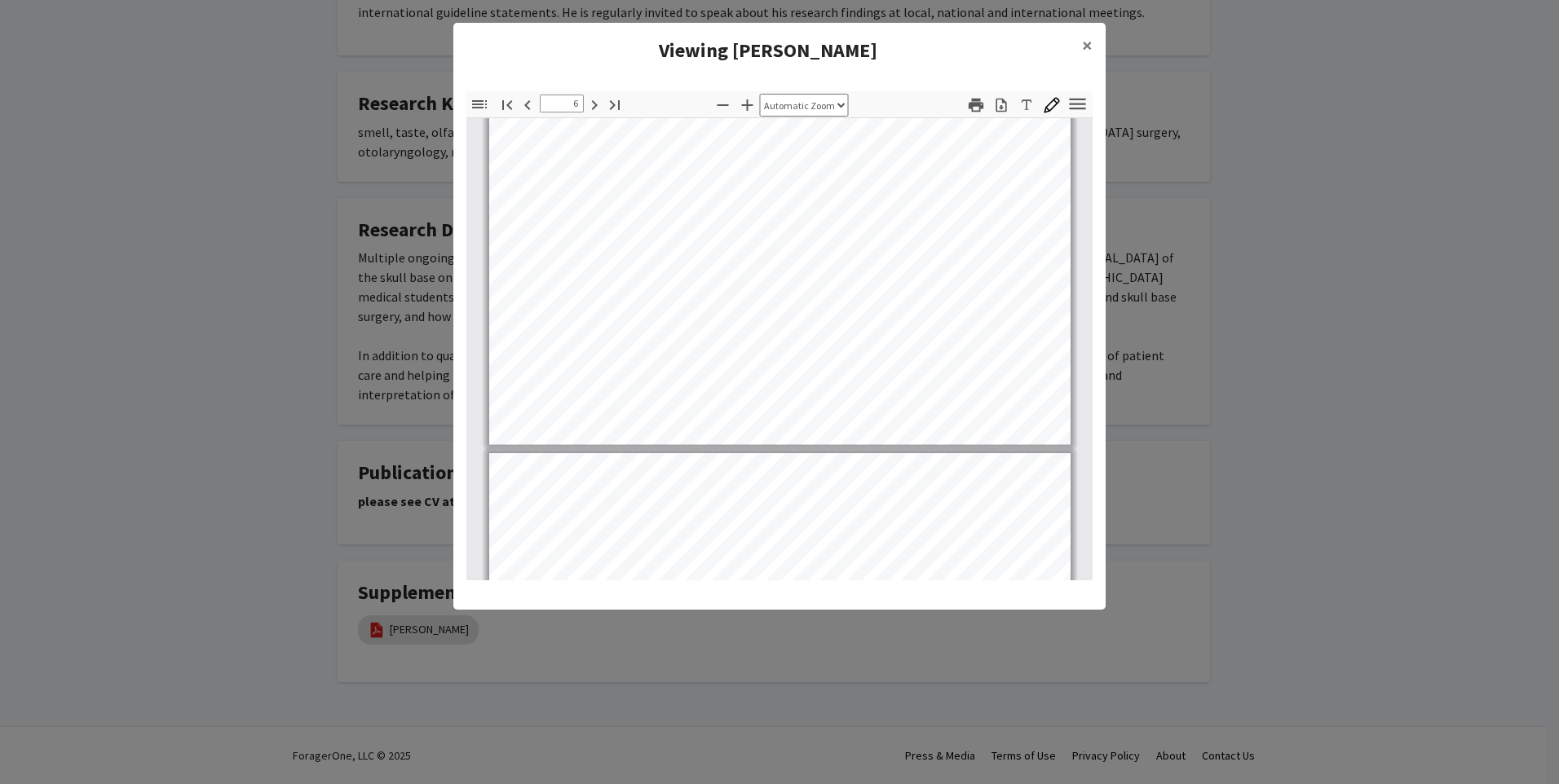
type input "7"
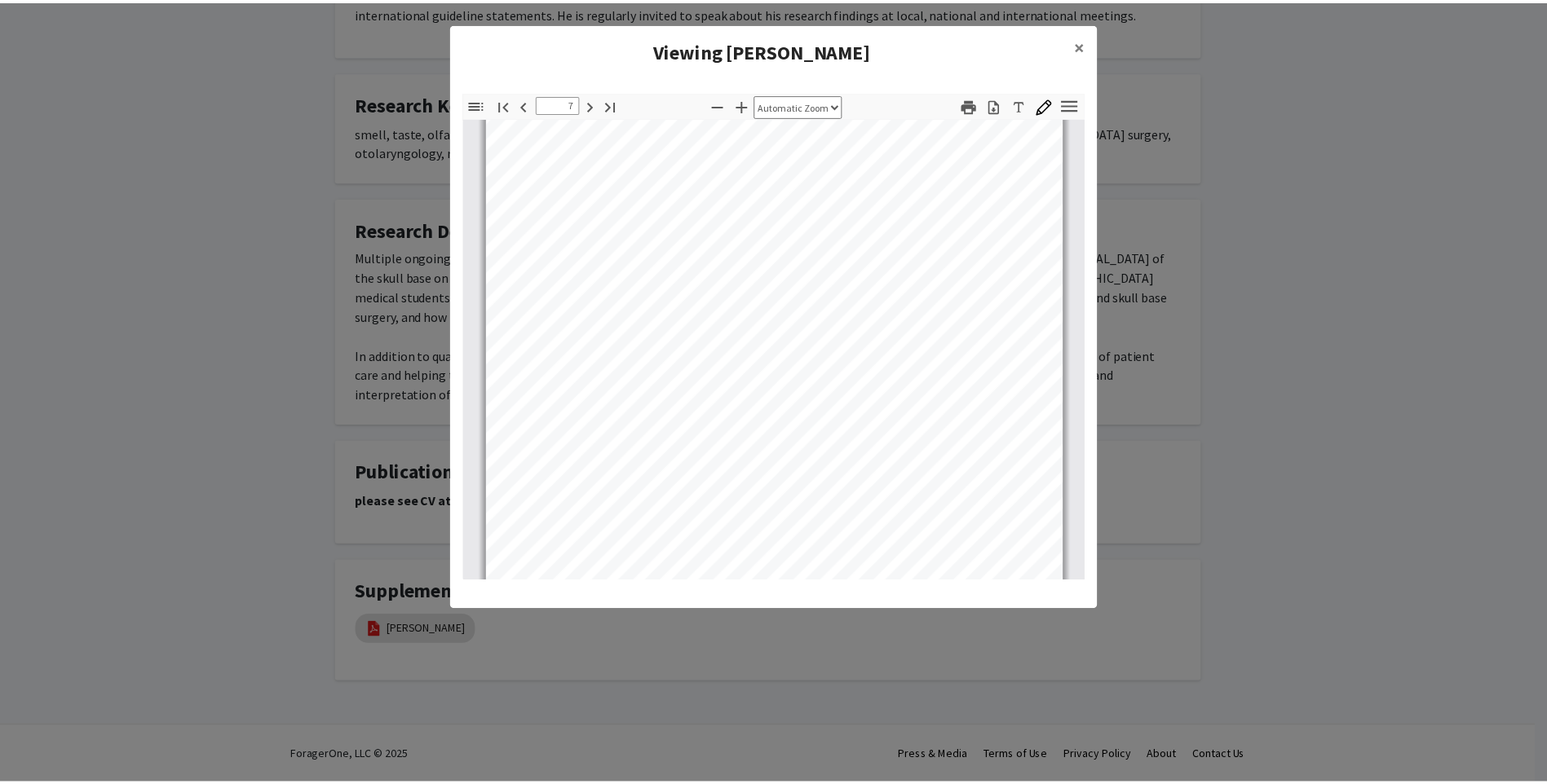
scroll to position [4648, 0]
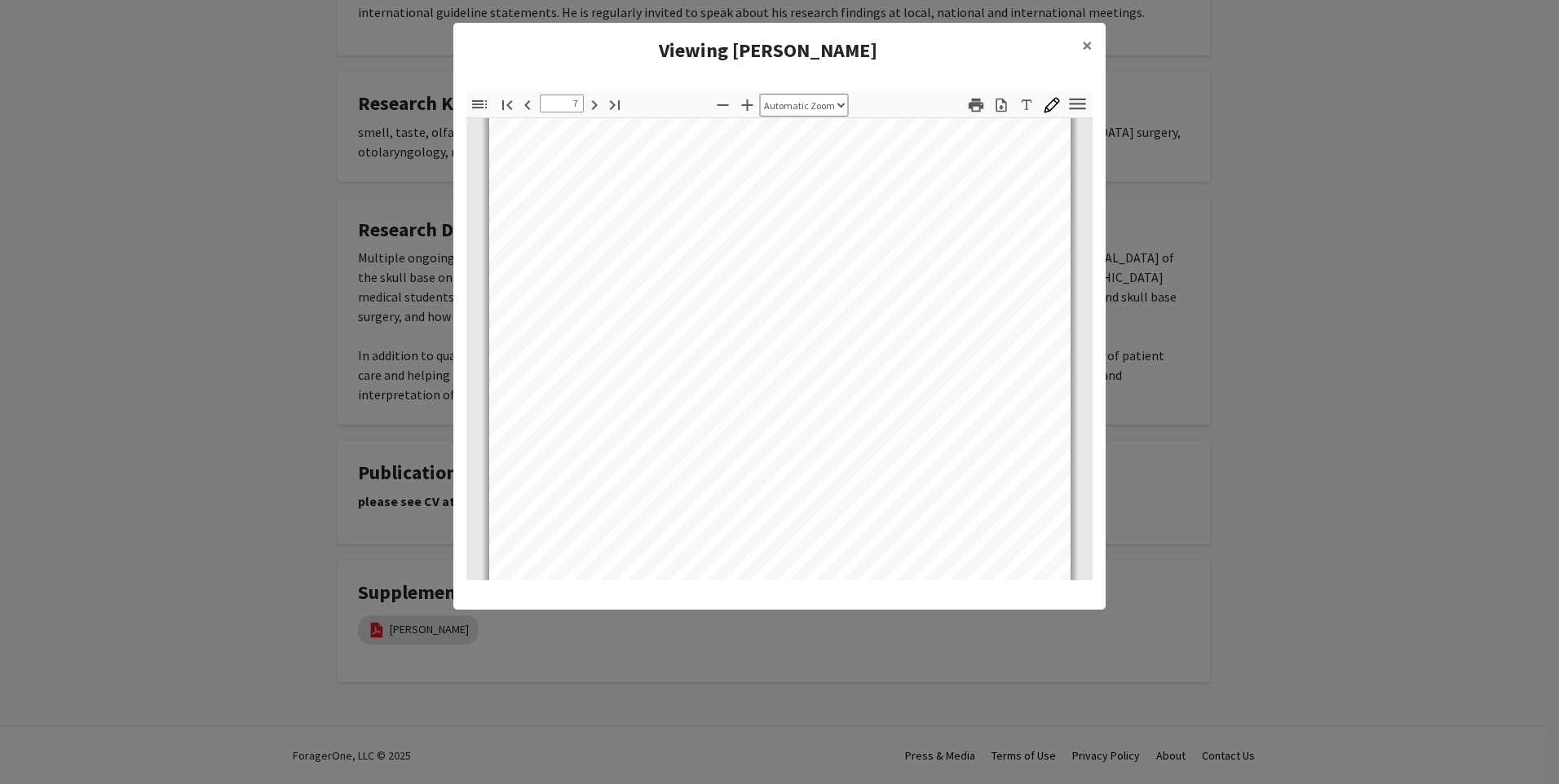
click at [374, 413] on modal-container "Viewing [PERSON_NAME] × Thumbnails Document Outline Attachments Layers Current …" at bounding box center [779, 392] width 1559 height 784
